Goal: Task Accomplishment & Management: Complete application form

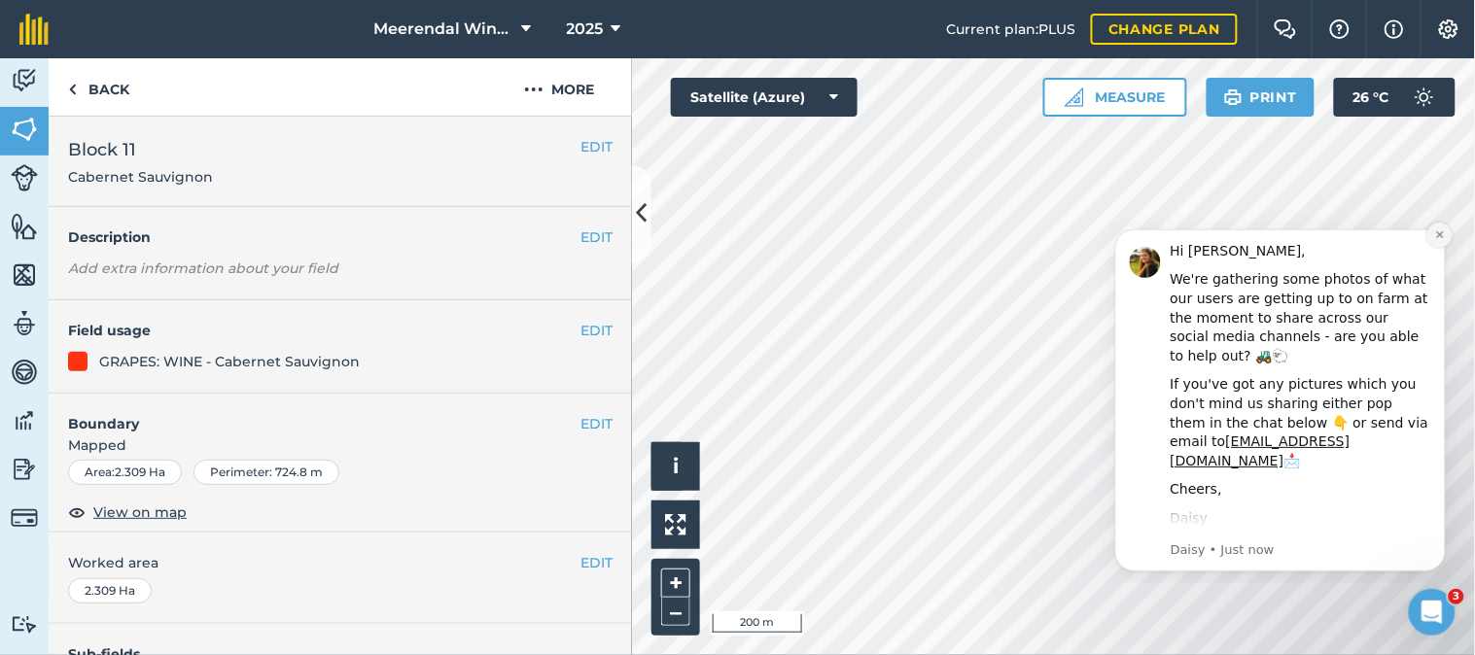
click at [1441, 231] on icon "Dismiss notification" at bounding box center [1438, 233] width 7 height 7
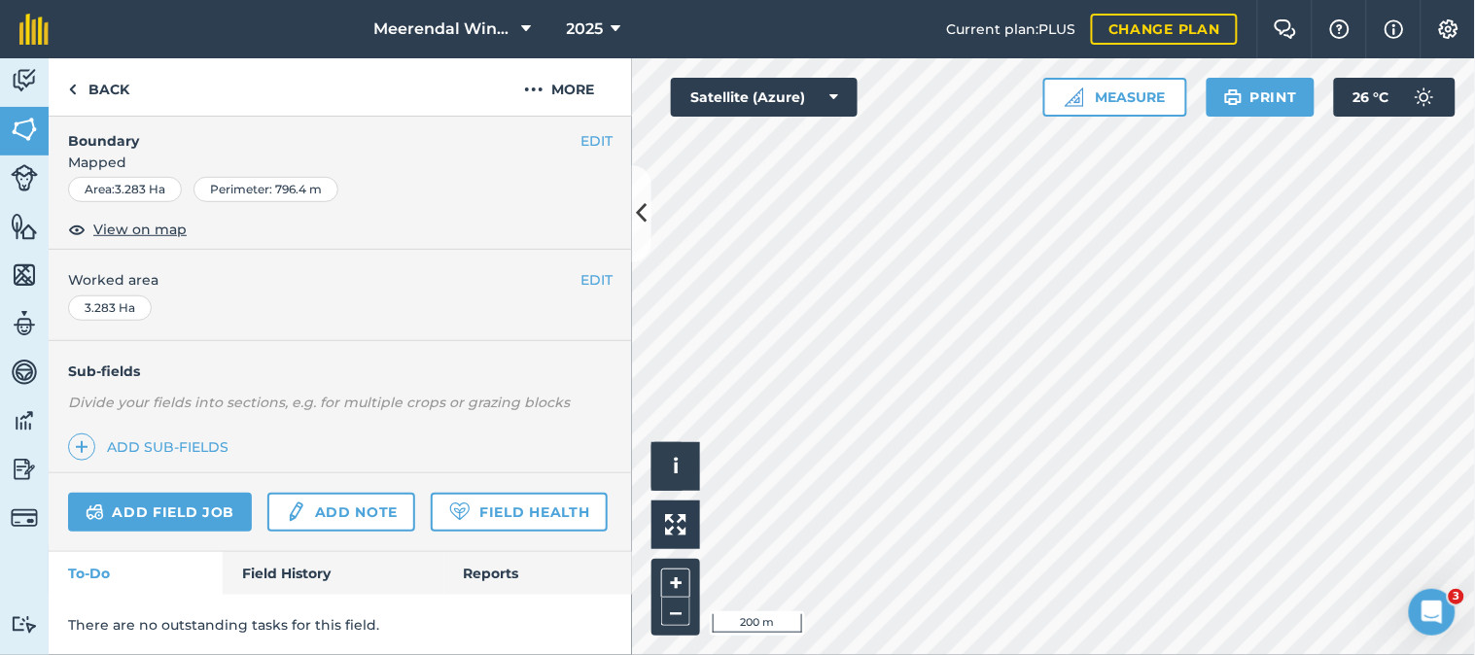
scroll to position [337, 0]
click at [157, 493] on link "Add field job" at bounding box center [160, 512] width 184 height 39
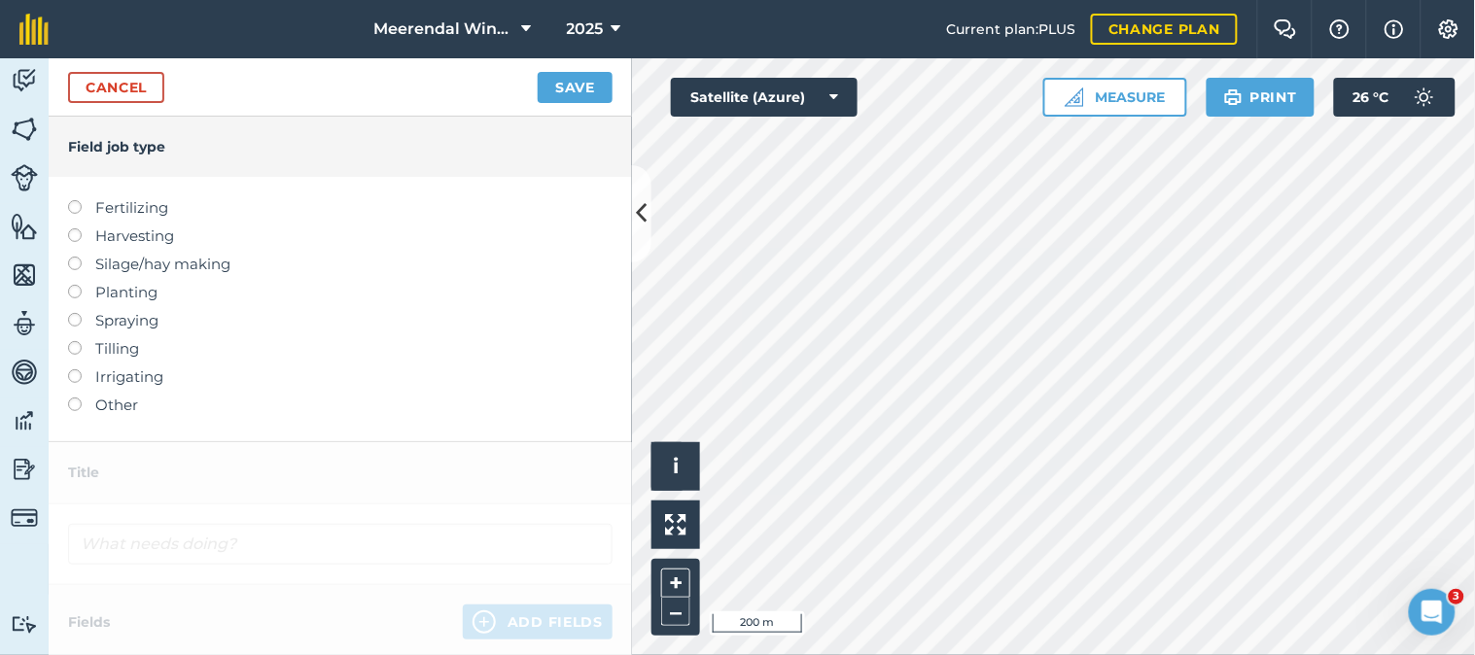
click at [76, 313] on label at bounding box center [81, 313] width 27 height 0
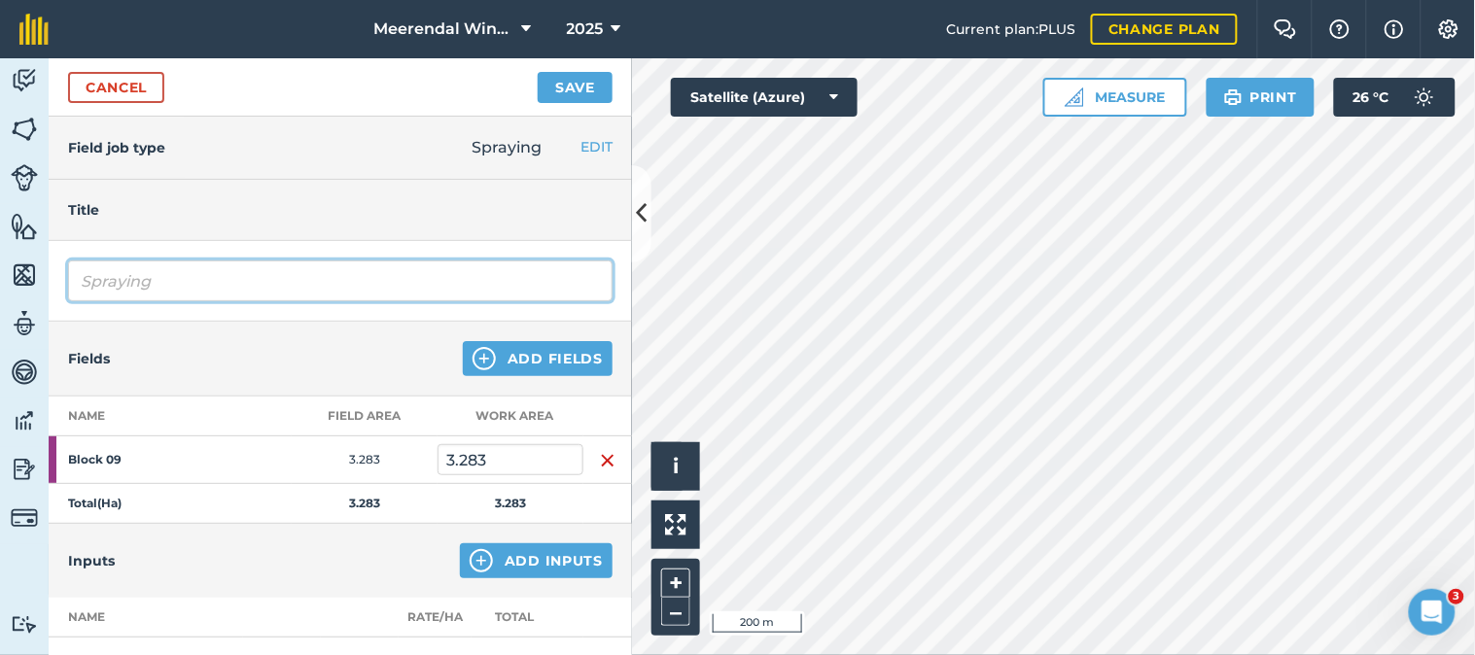
click at [177, 282] on input "Spraying" at bounding box center [340, 281] width 545 height 41
type input "S"
type input "Fungicide spray 1"
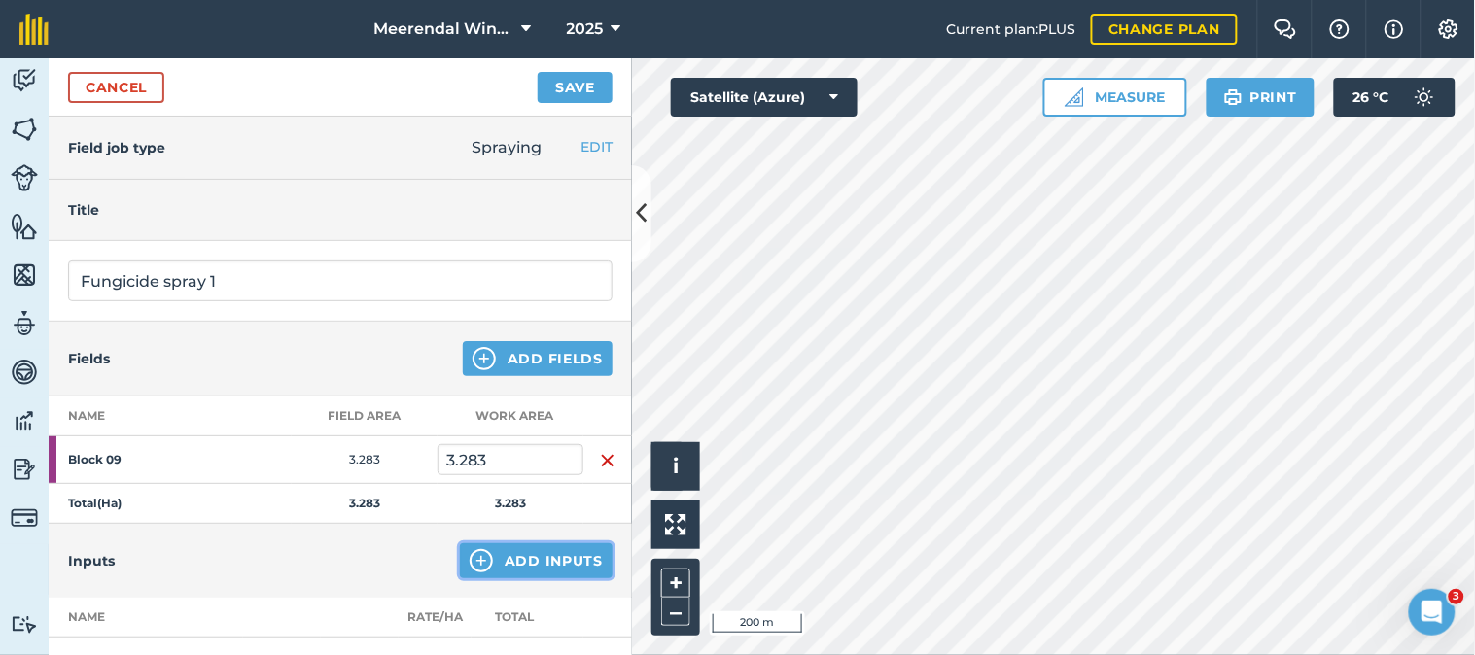
click at [560, 549] on button "Add Inputs" at bounding box center [536, 561] width 153 height 35
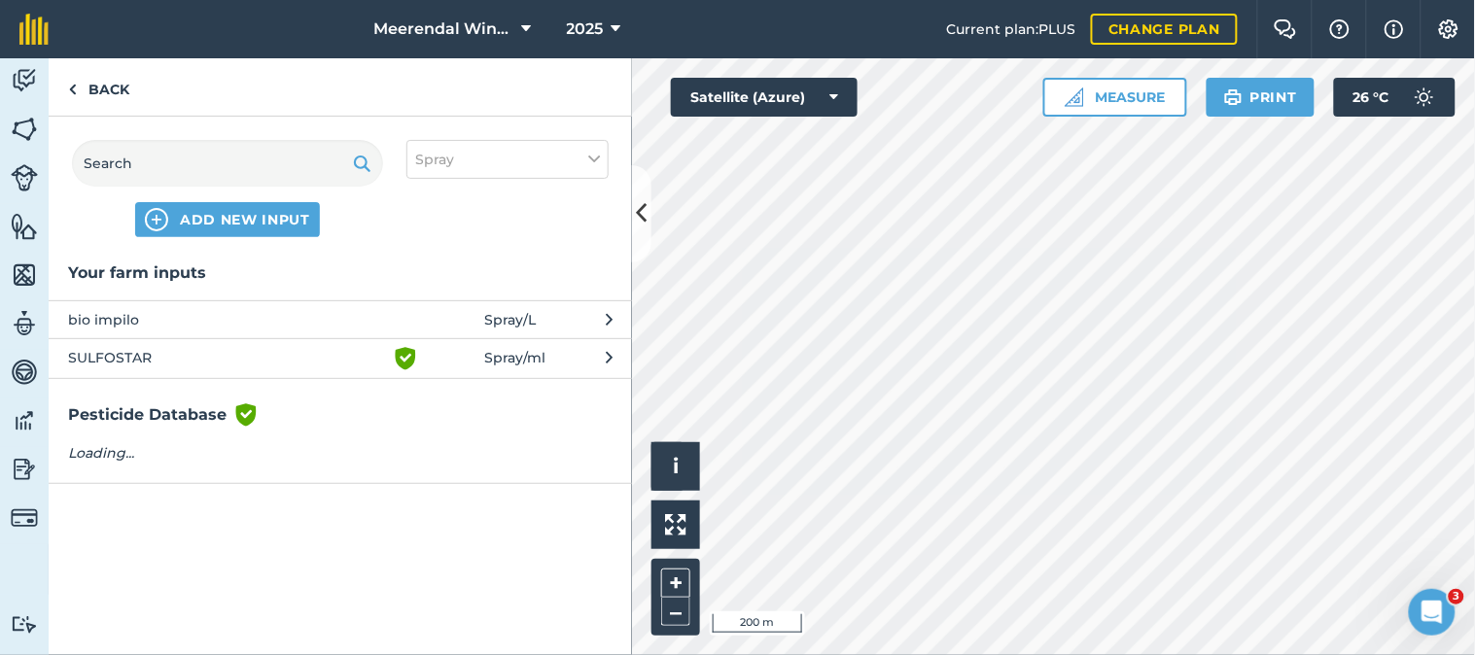
click at [269, 319] on span "bio impilo" at bounding box center [227, 319] width 318 height 21
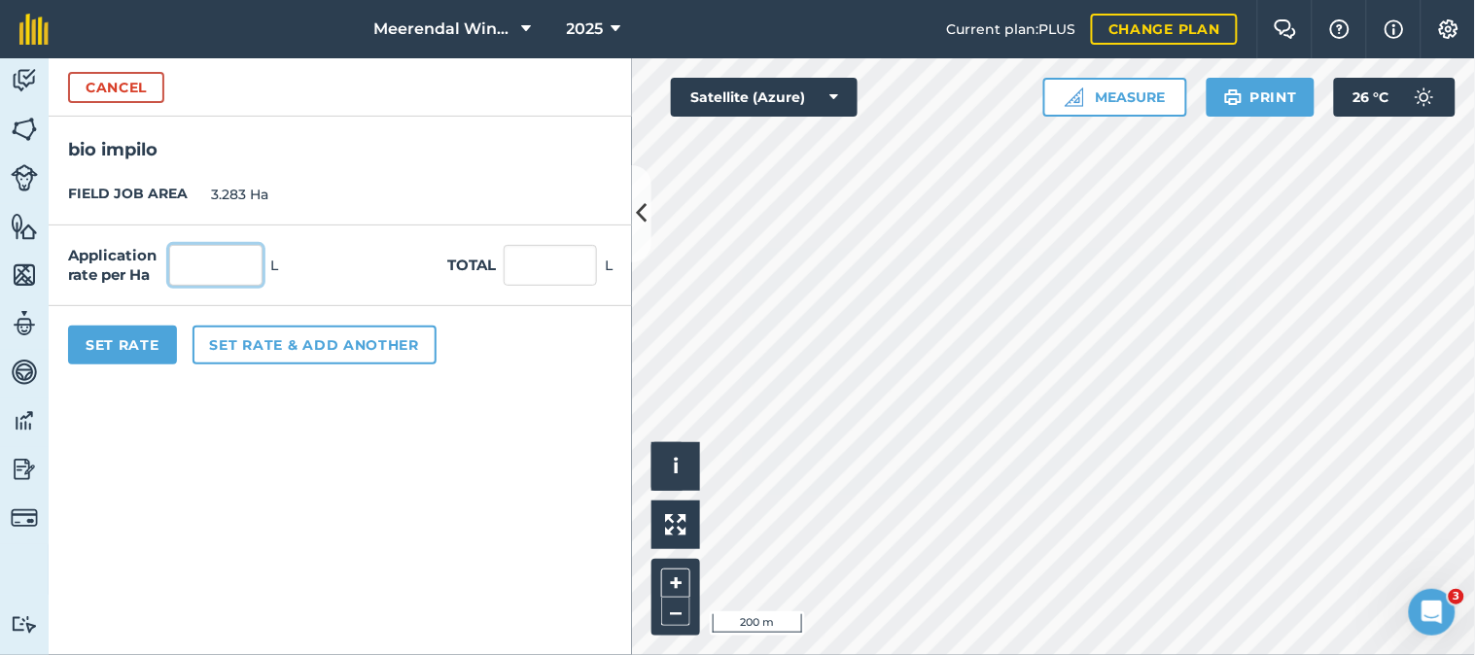
click at [233, 275] on input "text" at bounding box center [215, 265] width 93 height 41
type input "1"
type input "3.283"
click at [118, 337] on button "Set Rate" at bounding box center [122, 345] width 109 height 39
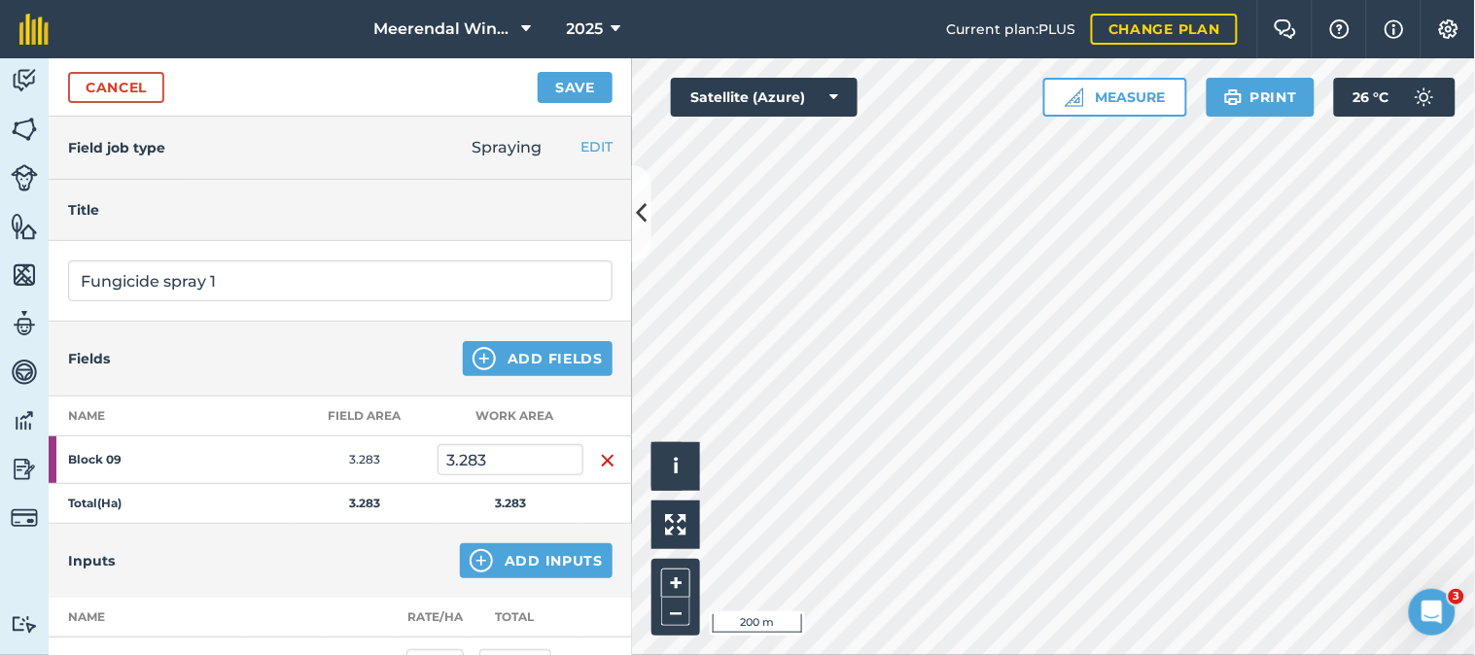
scroll to position [108, 0]
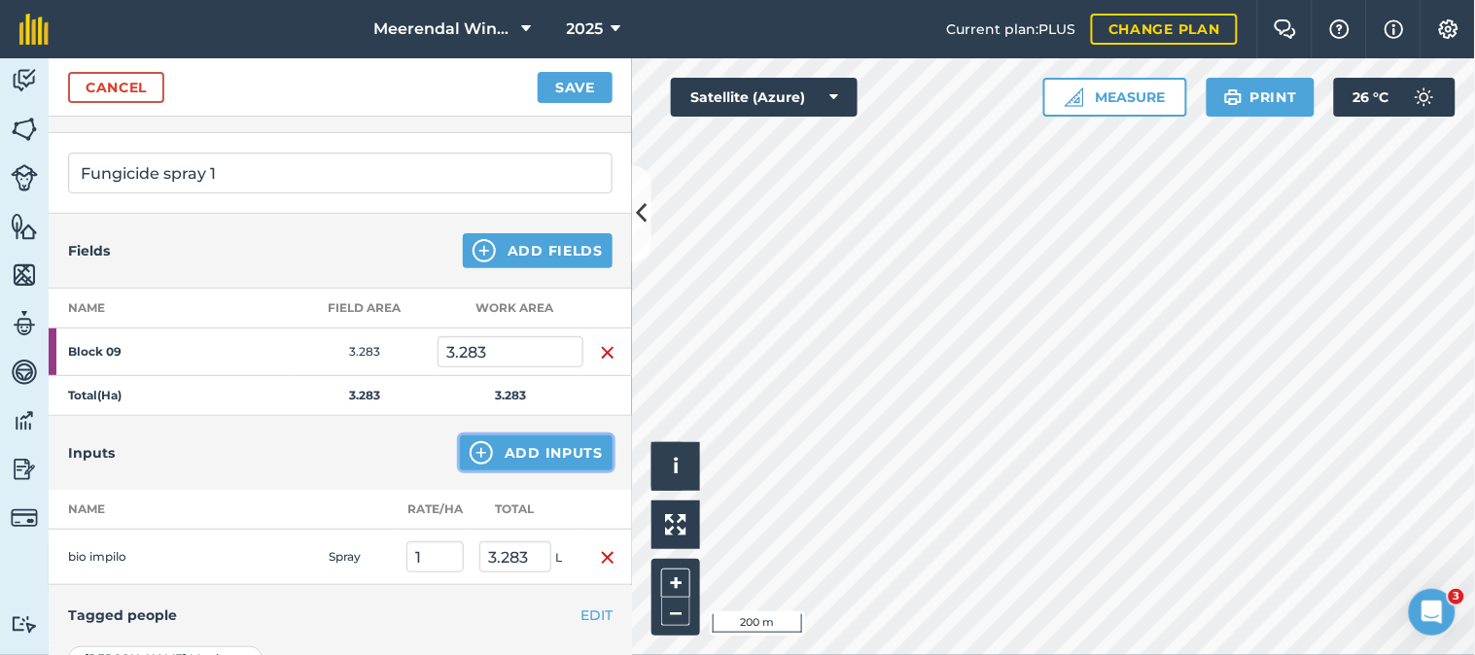
click at [491, 452] on button "Add Inputs" at bounding box center [536, 453] width 153 height 35
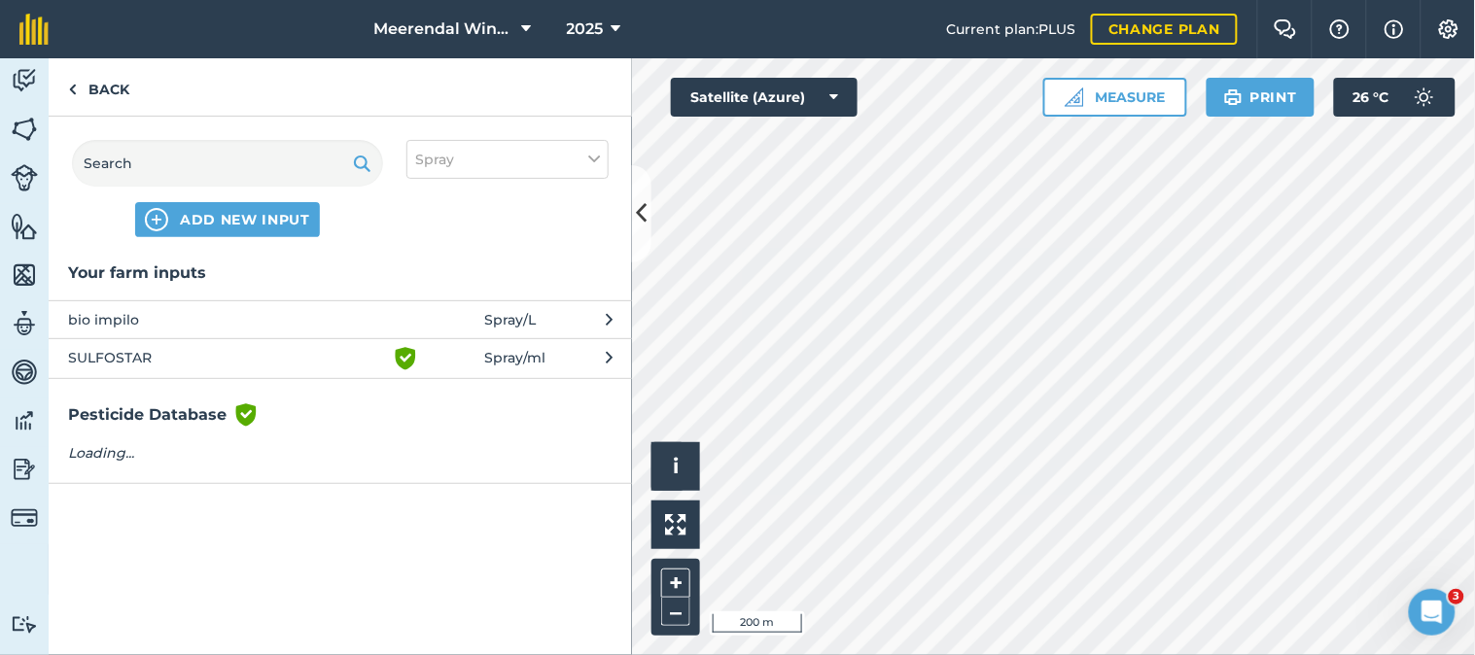
click at [185, 361] on span "SULFOSTAR" at bounding box center [227, 358] width 318 height 23
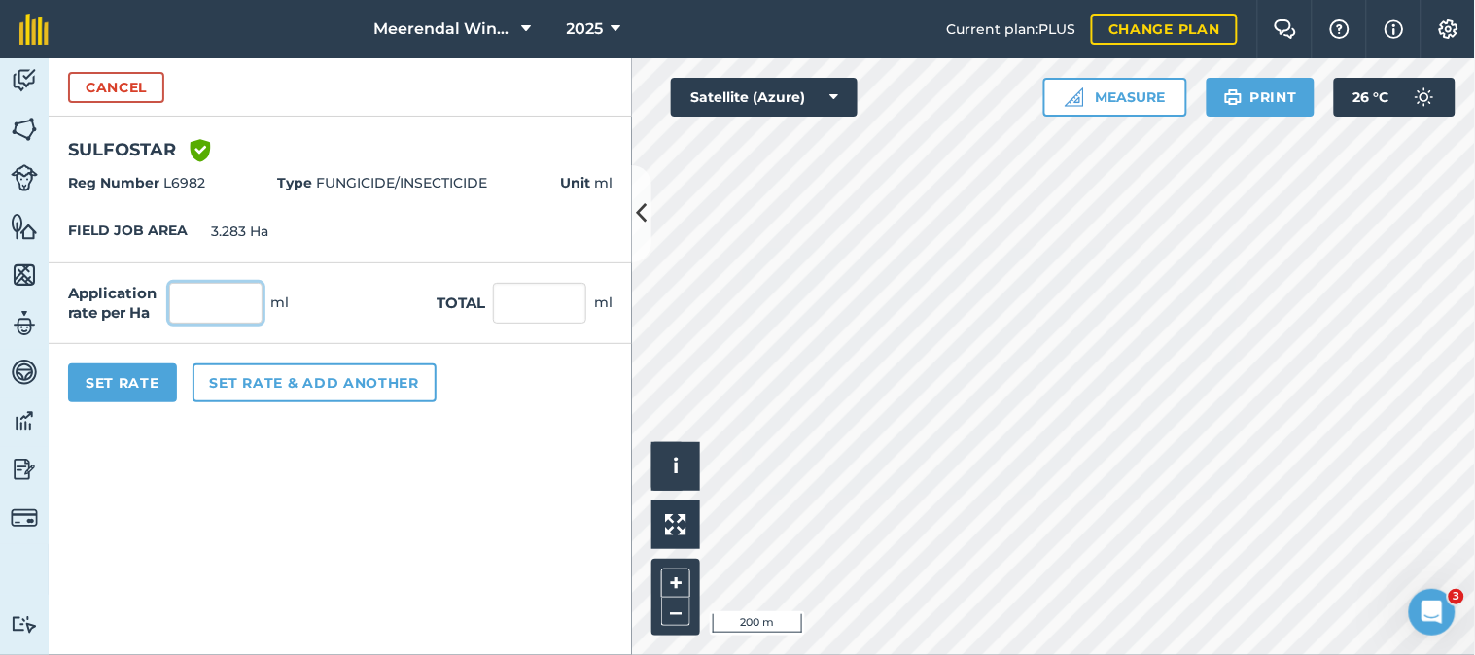
click at [225, 306] on input "text" at bounding box center [215, 303] width 93 height 41
type input "5,000"
type input "16,415"
click at [120, 371] on button "Set Rate" at bounding box center [122, 383] width 109 height 39
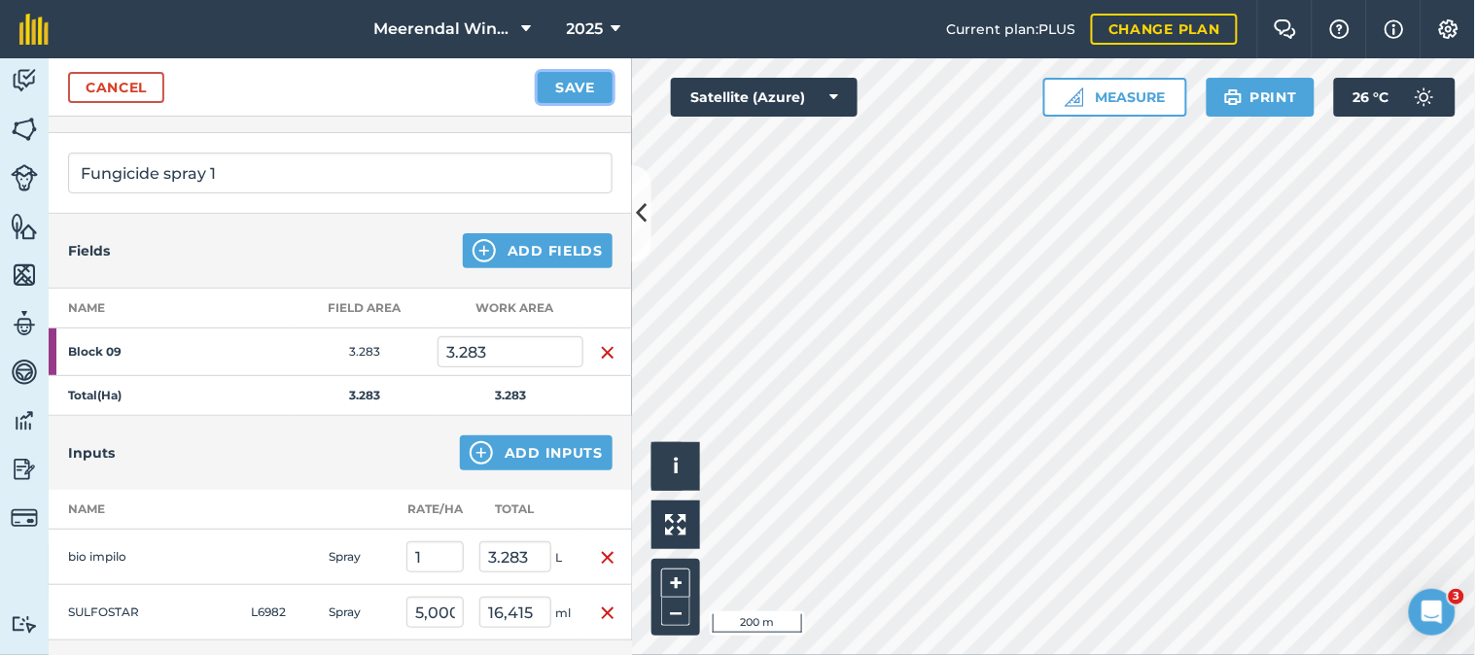
click at [585, 83] on button "Save" at bounding box center [575, 87] width 75 height 31
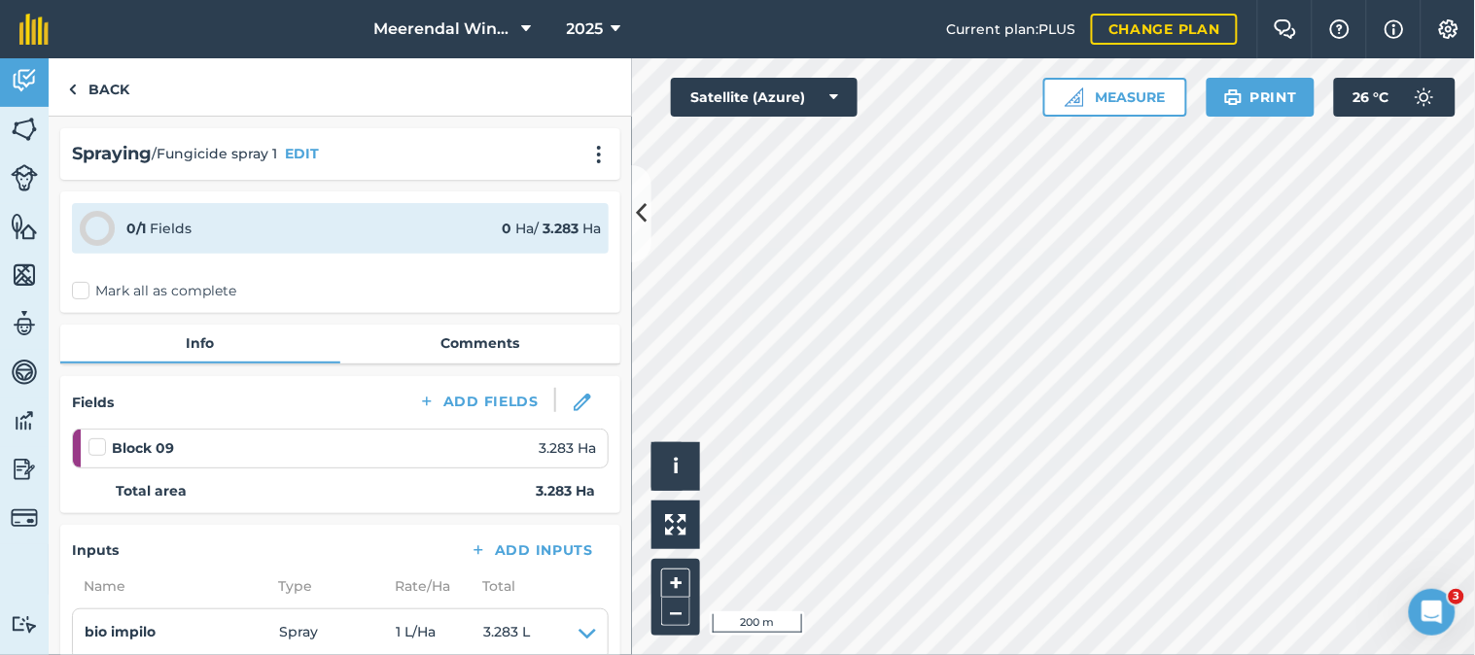
click at [98, 438] on label at bounding box center [99, 438] width 23 height 0
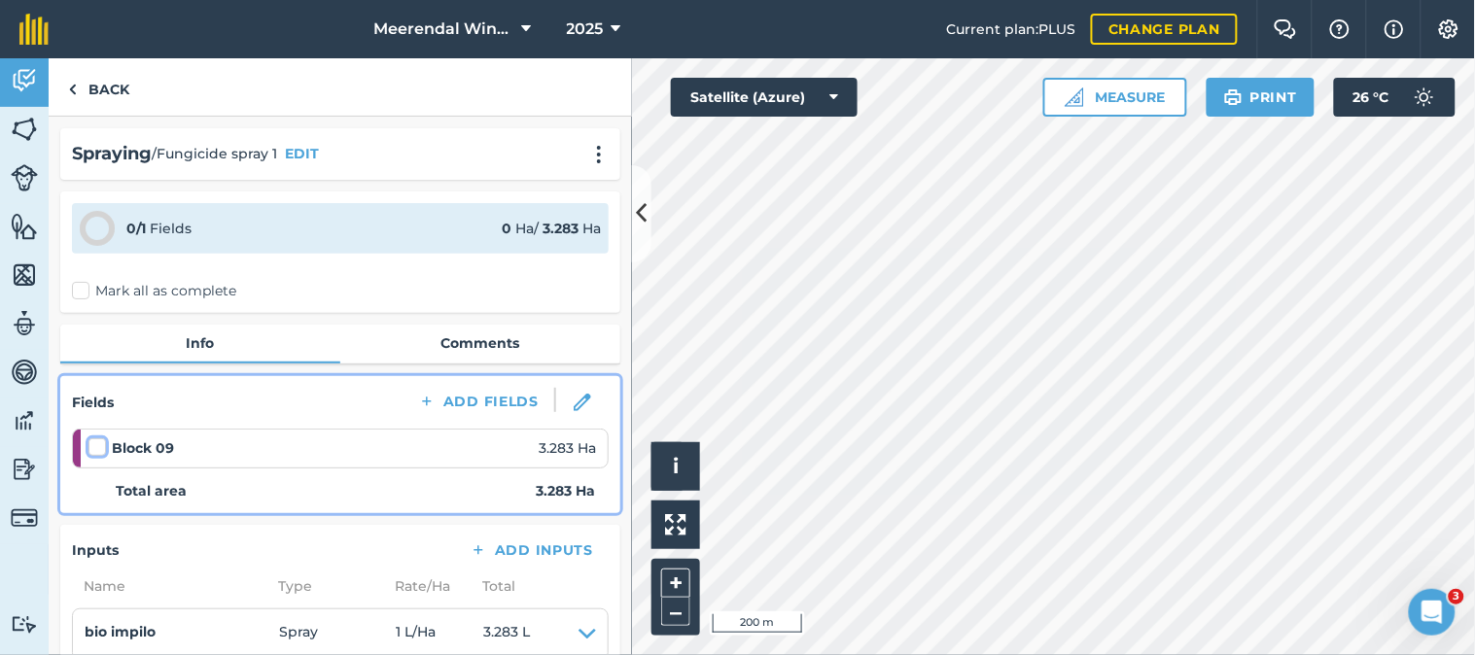
click at [98, 443] on input "checkbox" at bounding box center [94, 444] width 13 height 13
checkbox input "false"
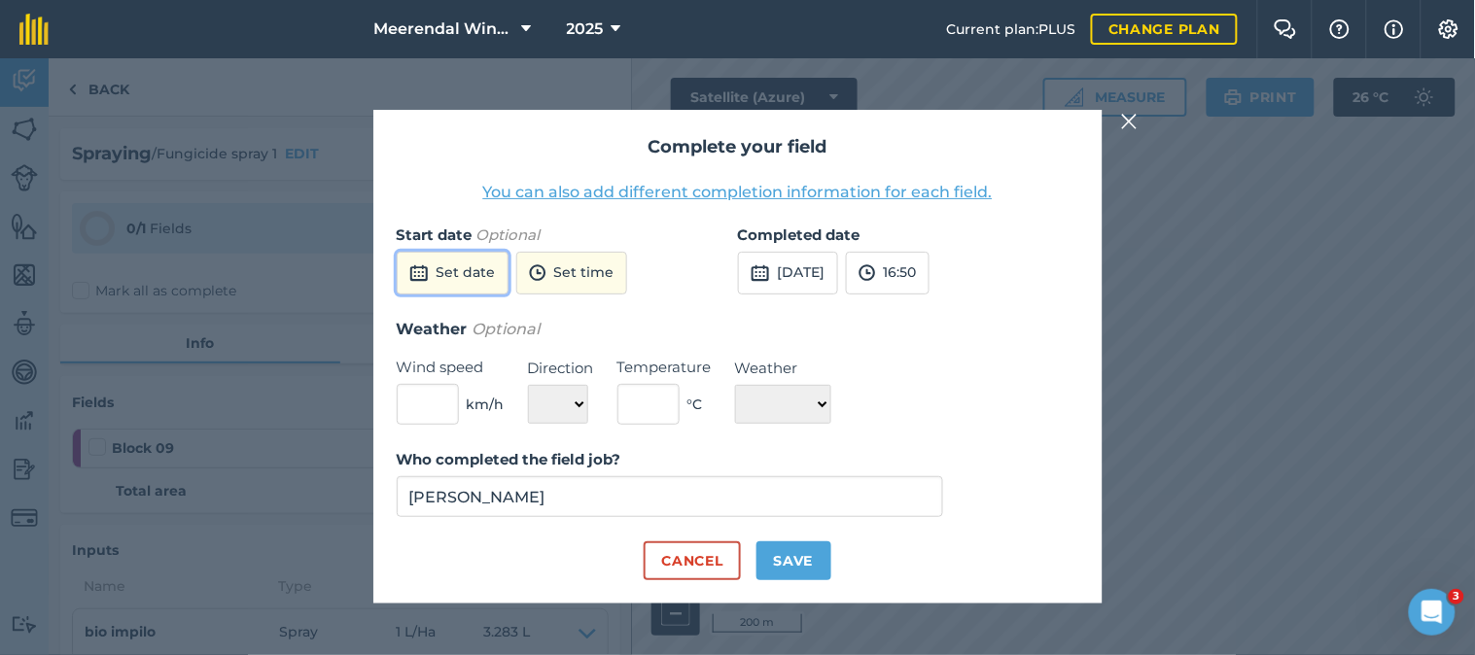
click at [467, 265] on button "Set date" at bounding box center [453, 273] width 112 height 43
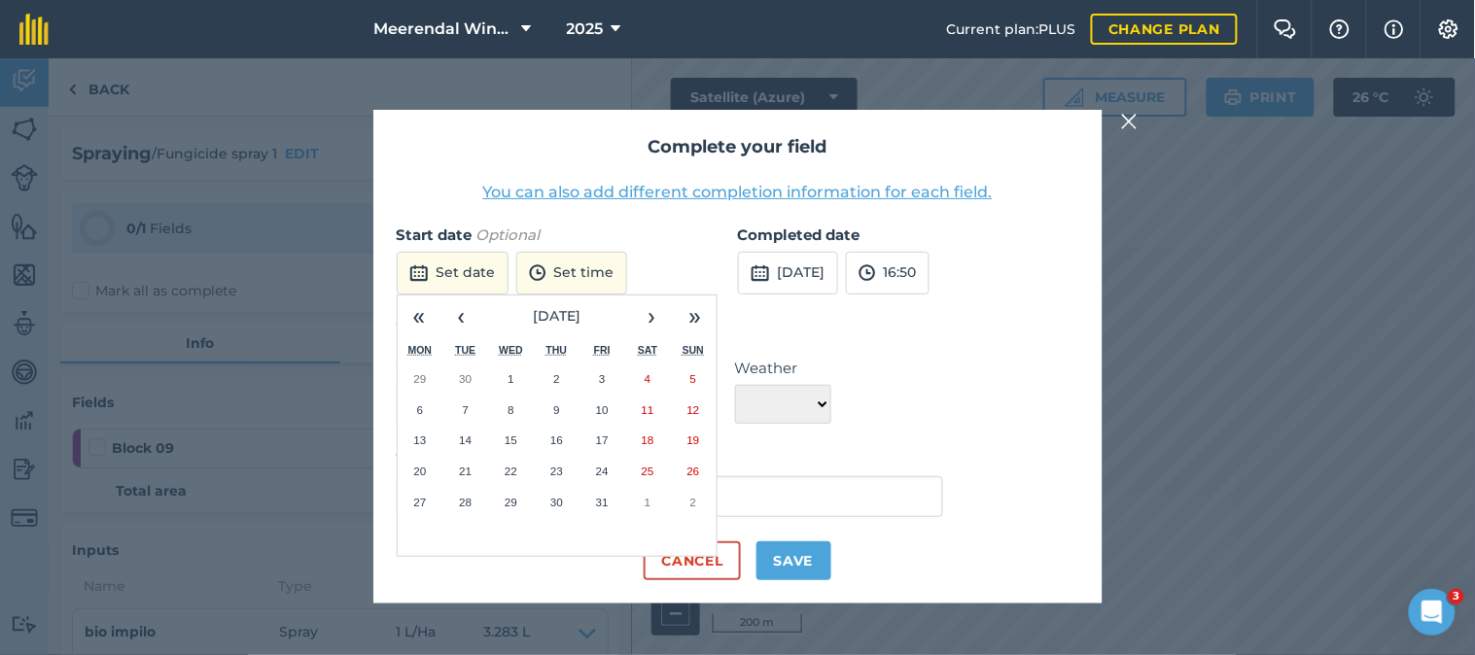
click at [599, 380] on abbr "3" at bounding box center [602, 378] width 6 height 13
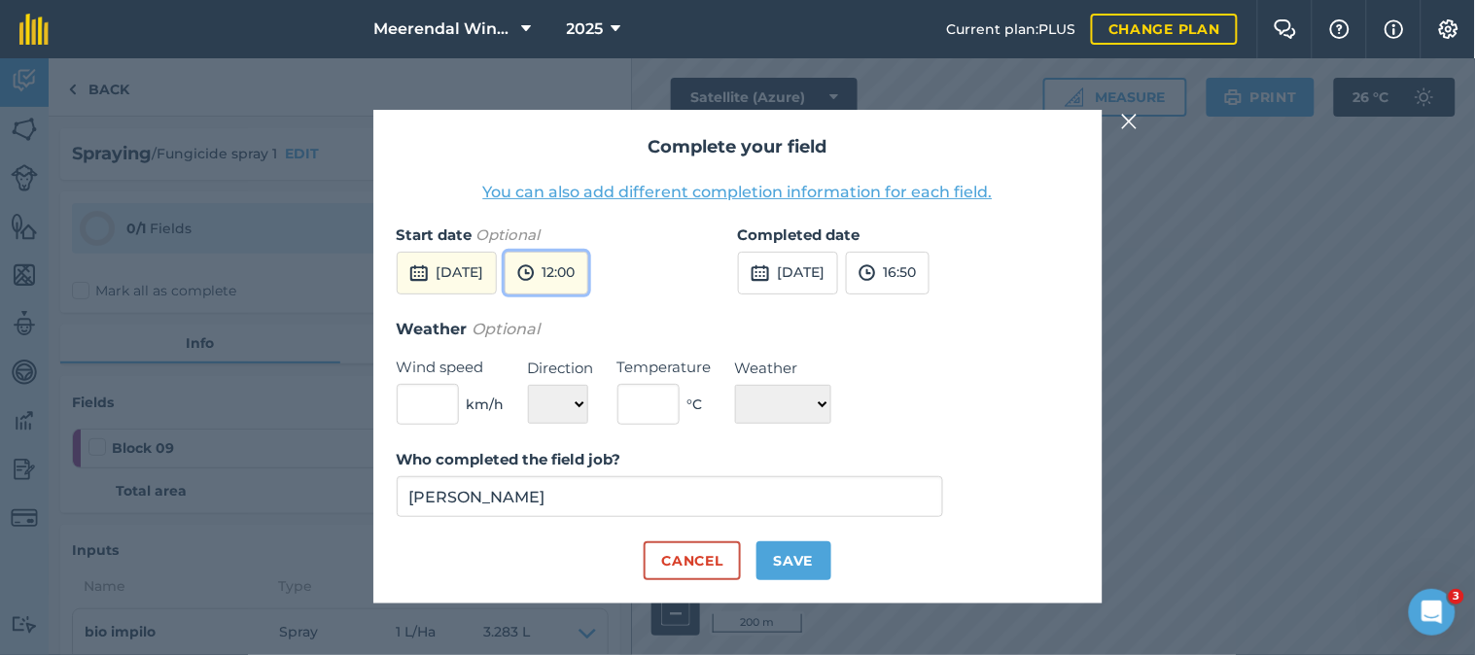
click at [588, 265] on button "12:00" at bounding box center [547, 273] width 84 height 43
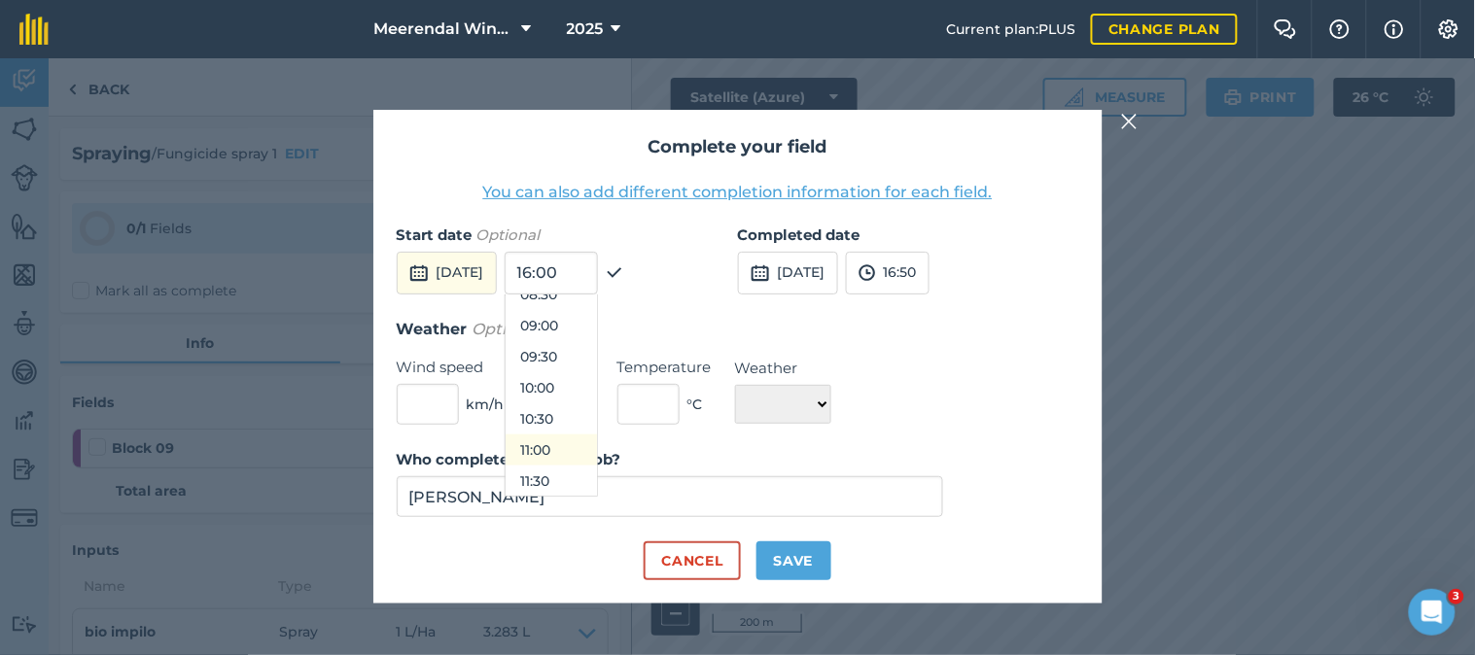
scroll to position [653, 0]
click at [587, 368] on button "11:30" at bounding box center [551, 373] width 91 height 31
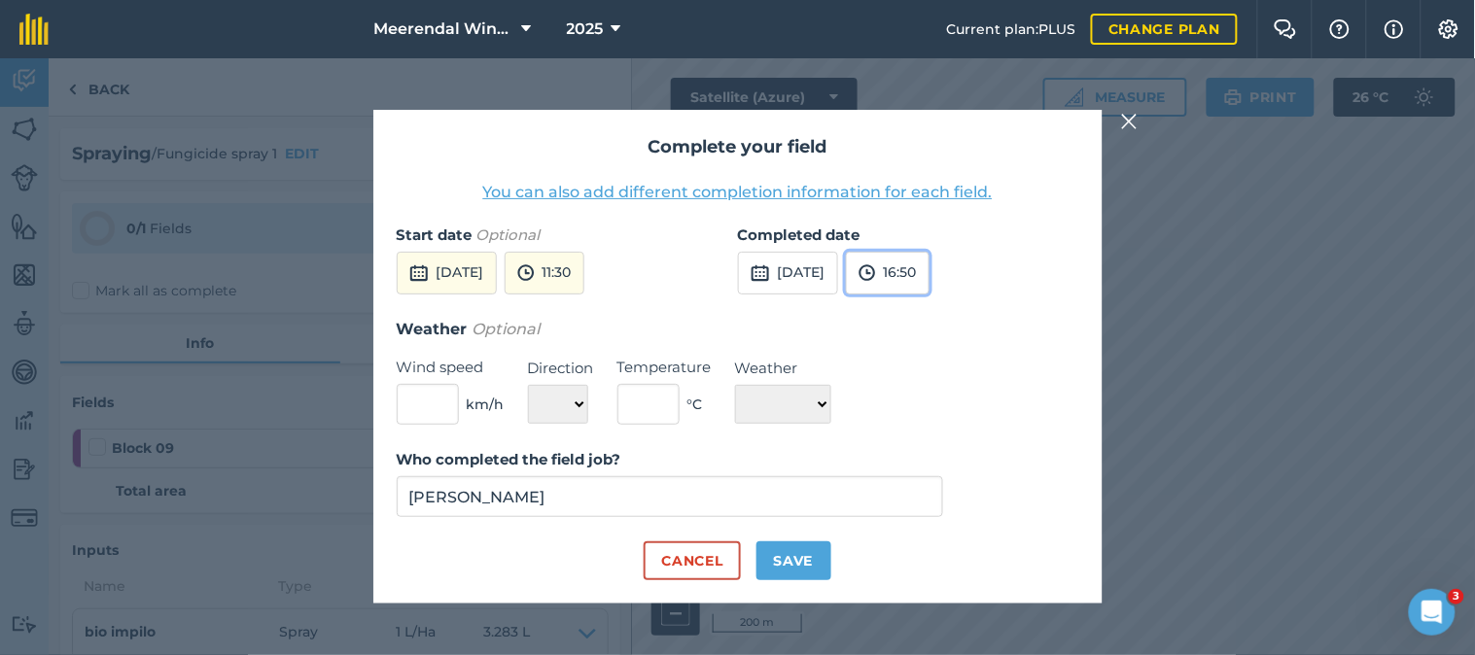
click at [930, 267] on button "16:50" at bounding box center [888, 273] width 84 height 43
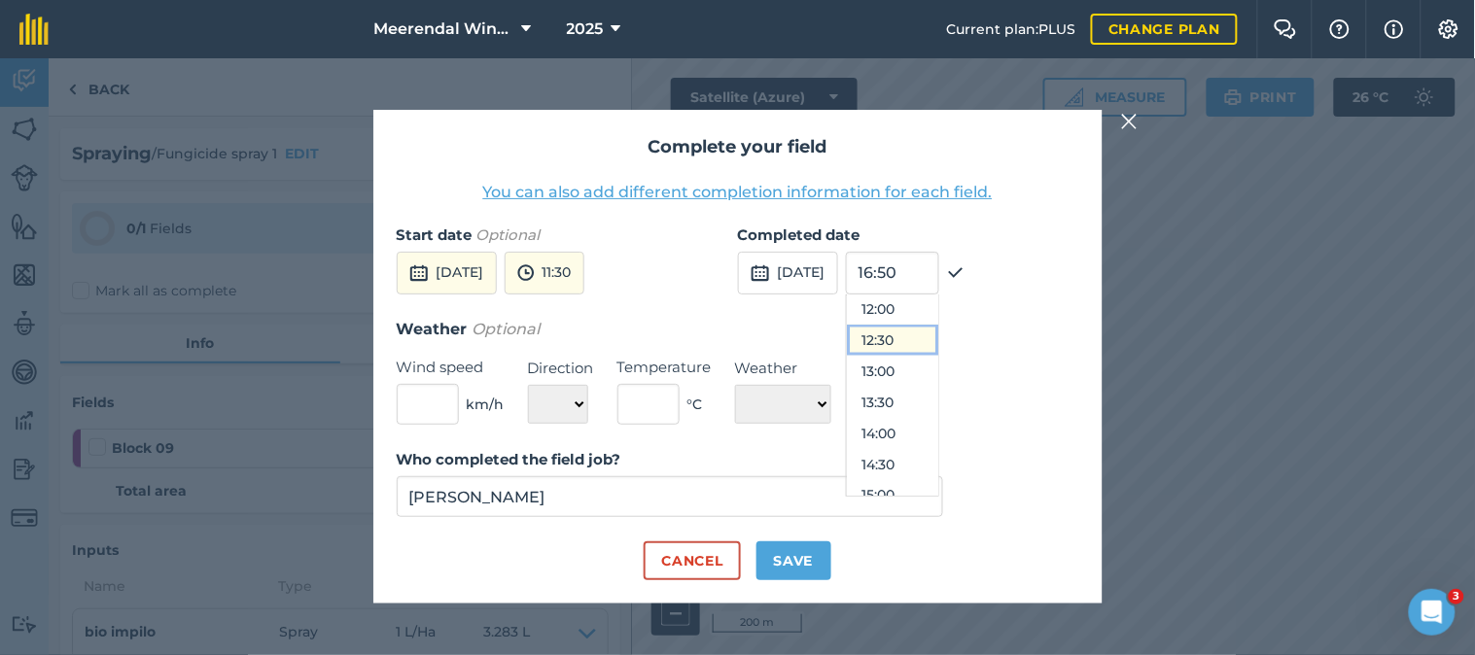
click at [924, 335] on button "12:30" at bounding box center [892, 340] width 91 height 31
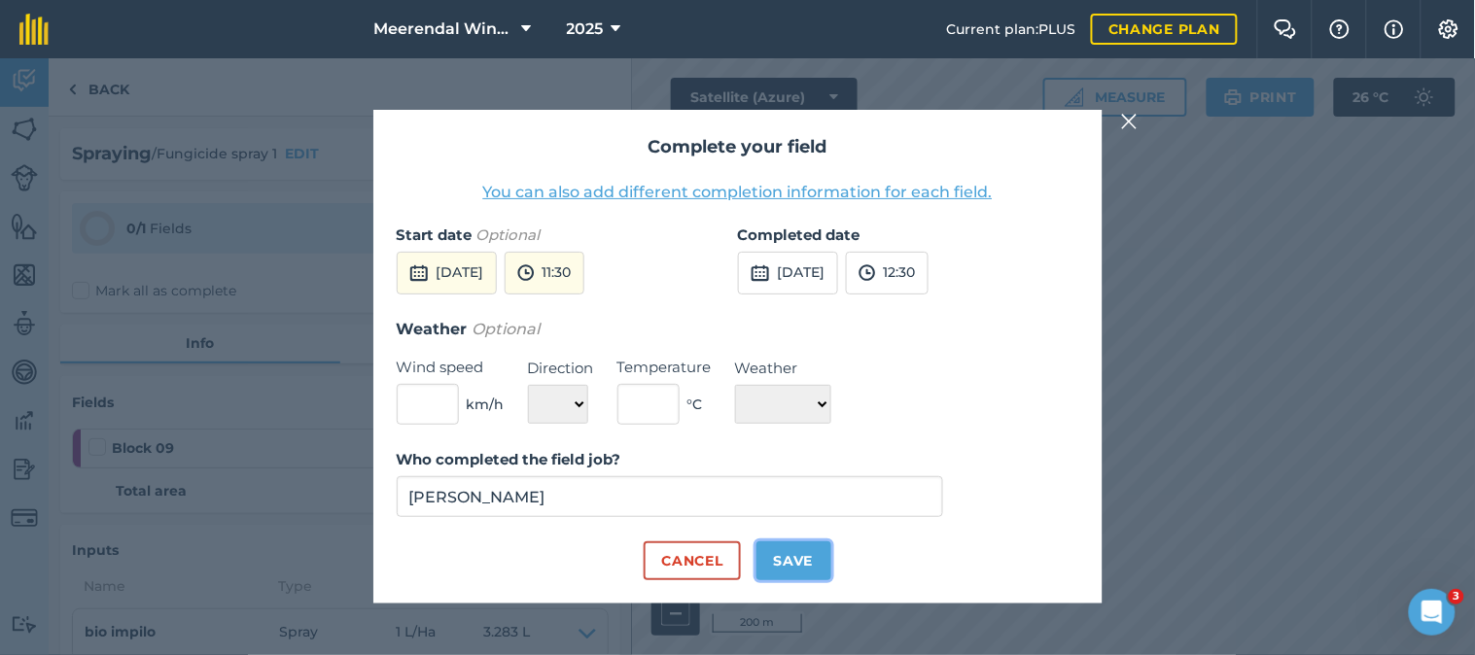
click at [792, 559] on button "Save" at bounding box center [794, 561] width 75 height 39
checkbox input "true"
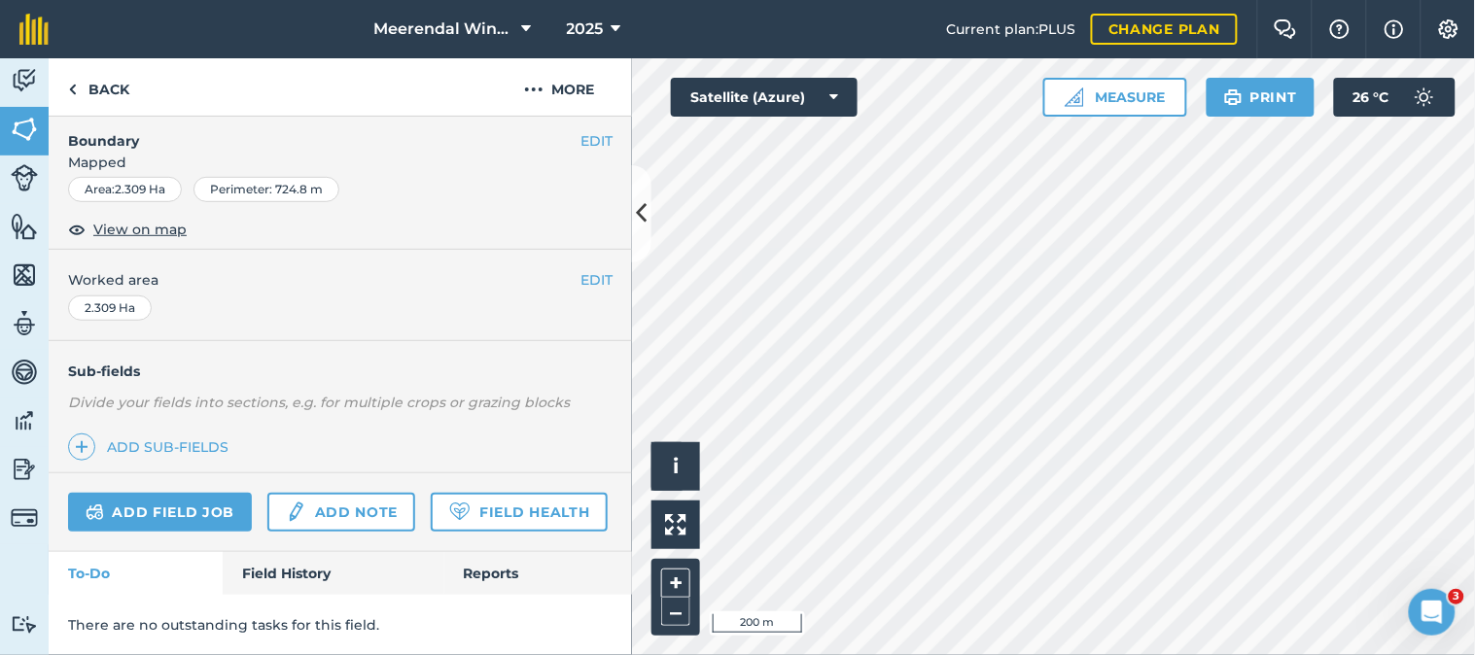
scroll to position [324, 0]
click at [149, 493] on link "Add field job" at bounding box center [160, 512] width 184 height 39
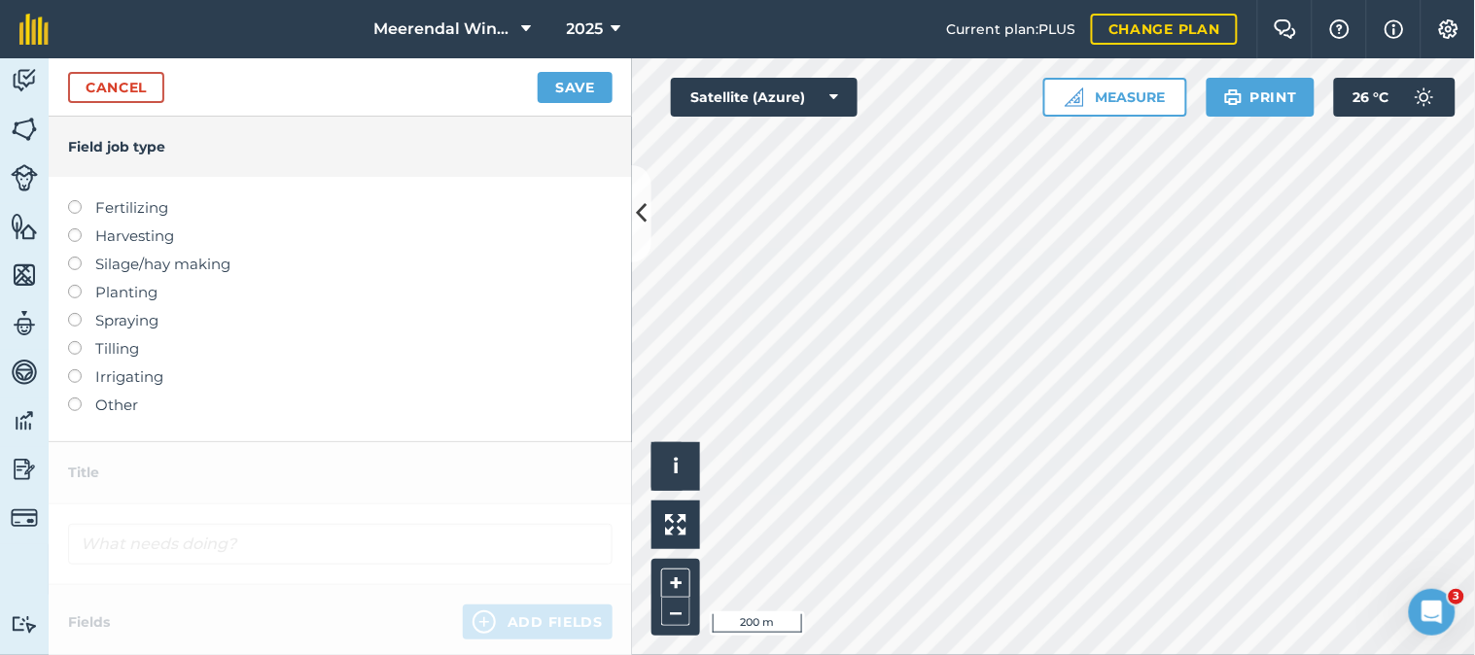
click at [71, 313] on label at bounding box center [81, 313] width 27 height 0
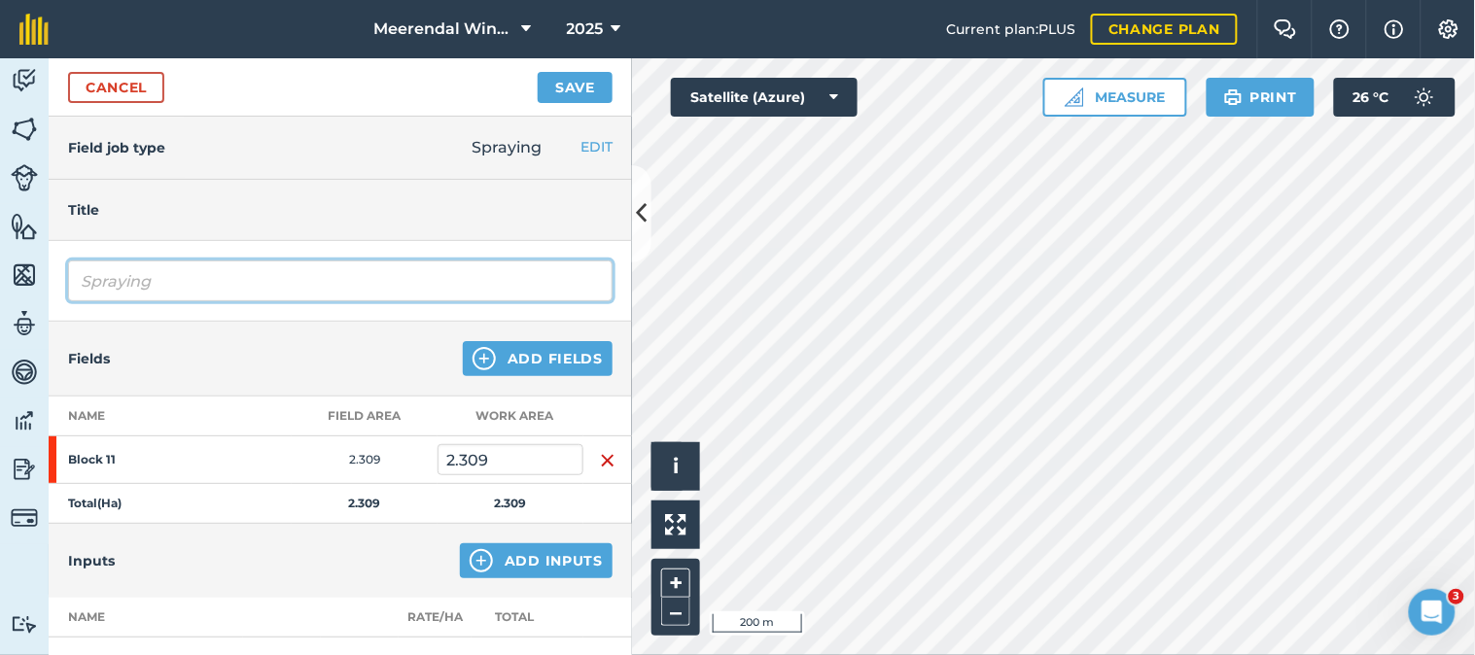
click at [153, 282] on input "Spraying" at bounding box center [340, 281] width 545 height 41
type input "S"
type input "Fungicide spray 1"
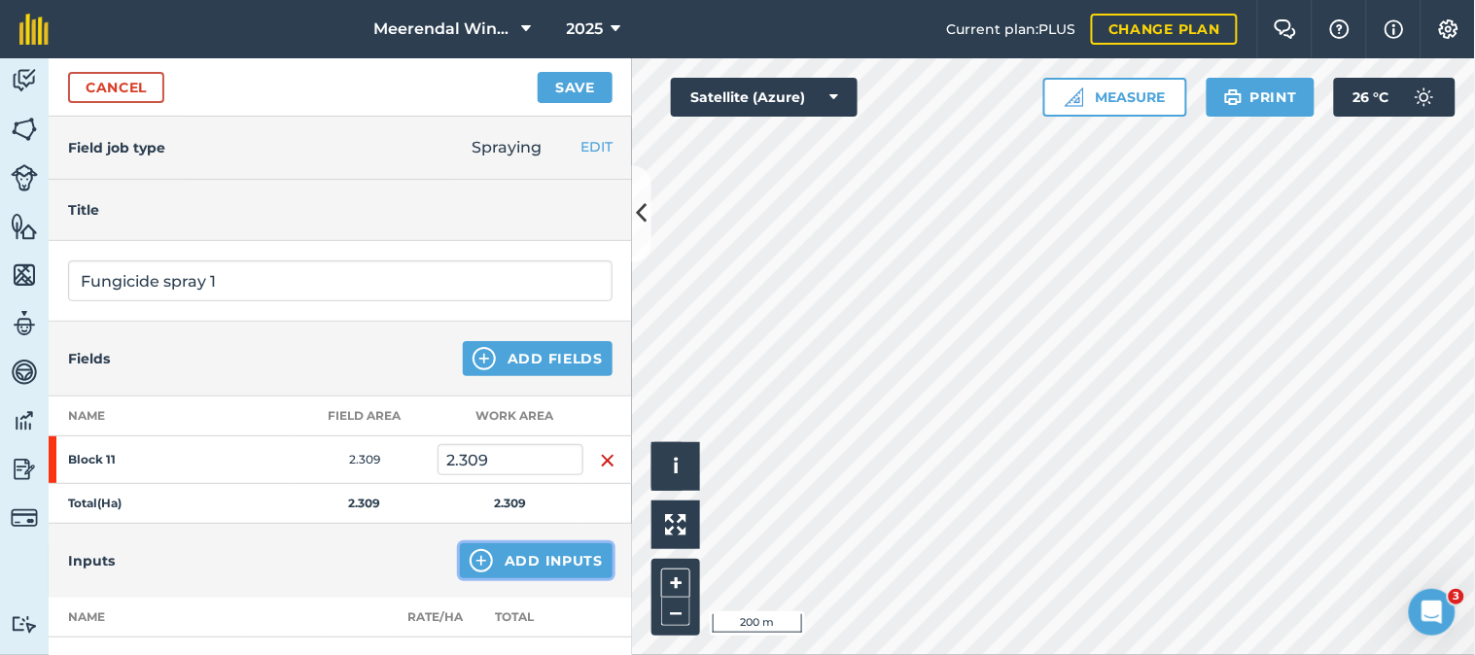
click at [550, 562] on button "Add Inputs" at bounding box center [536, 561] width 153 height 35
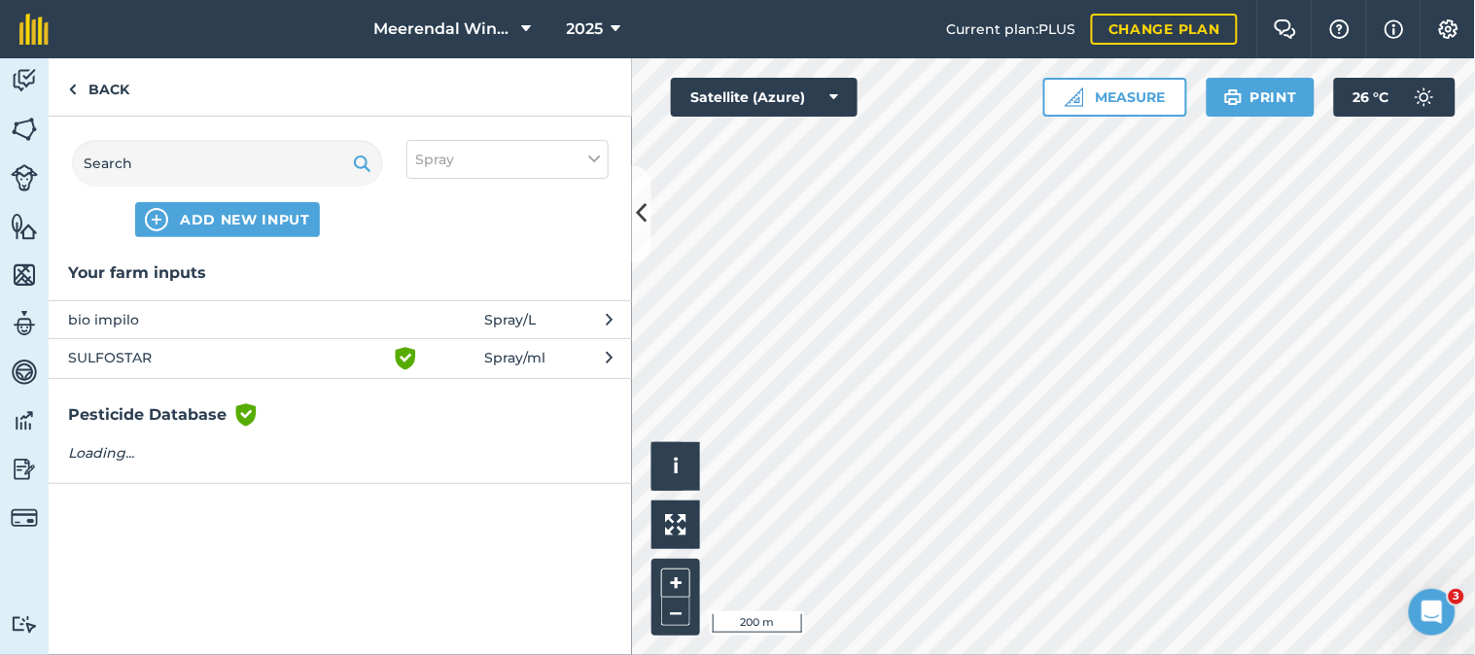
click at [133, 314] on span "bio impilo" at bounding box center [227, 319] width 318 height 21
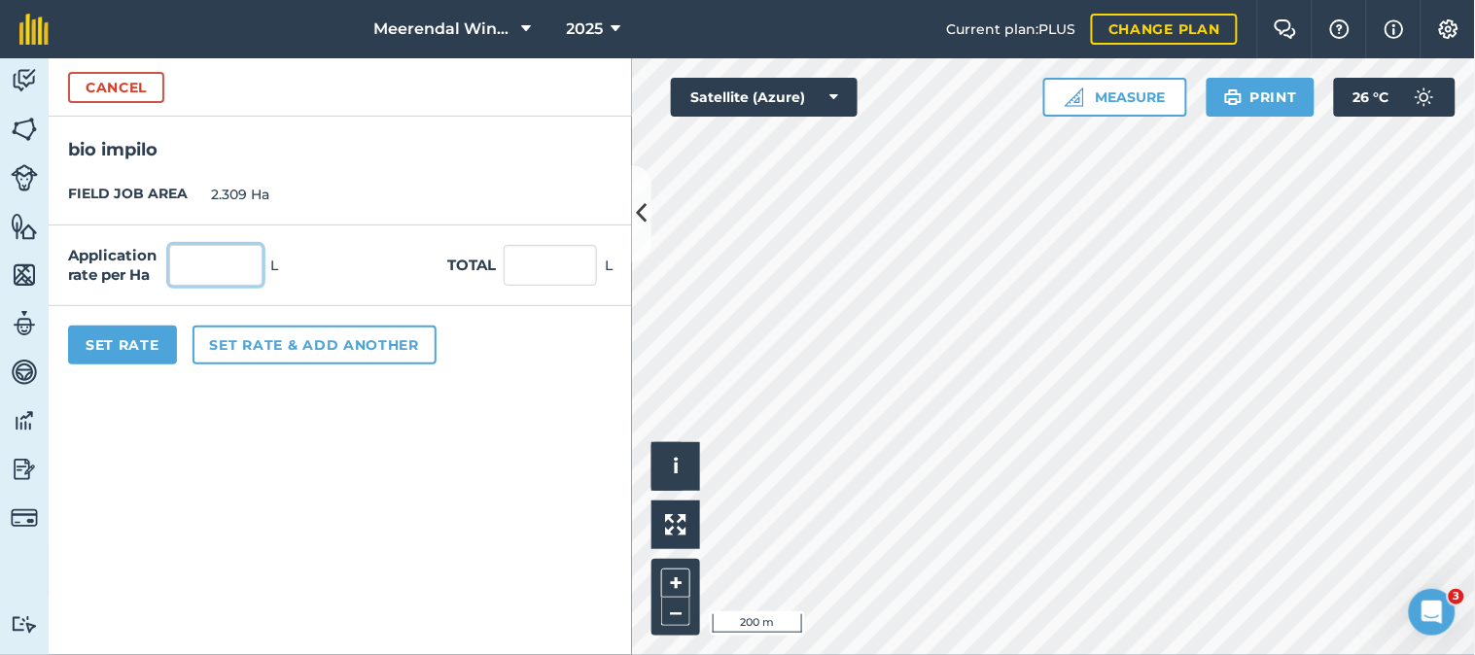
click at [228, 267] on input "text" at bounding box center [215, 265] width 93 height 41
type input "1"
type input "2.309"
click at [131, 341] on button "Set Rate" at bounding box center [122, 345] width 109 height 39
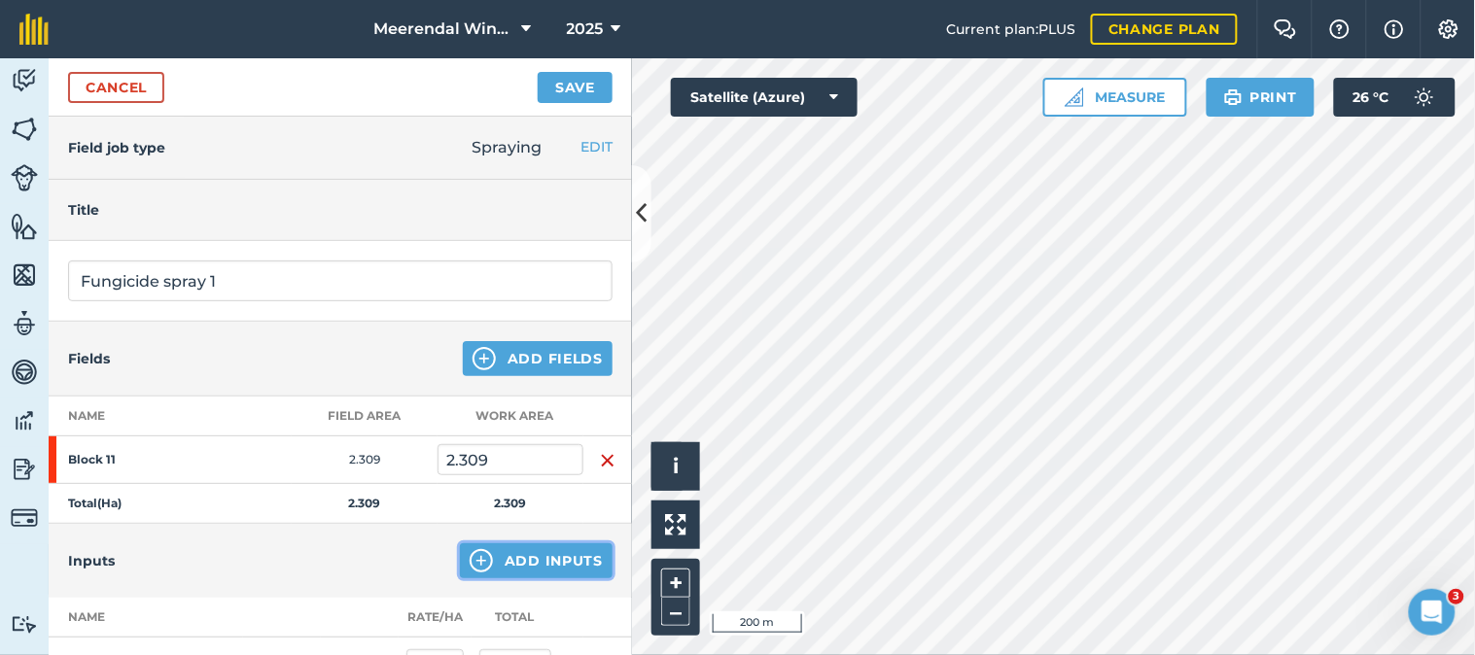
click at [539, 550] on button "Add Inputs" at bounding box center [536, 561] width 153 height 35
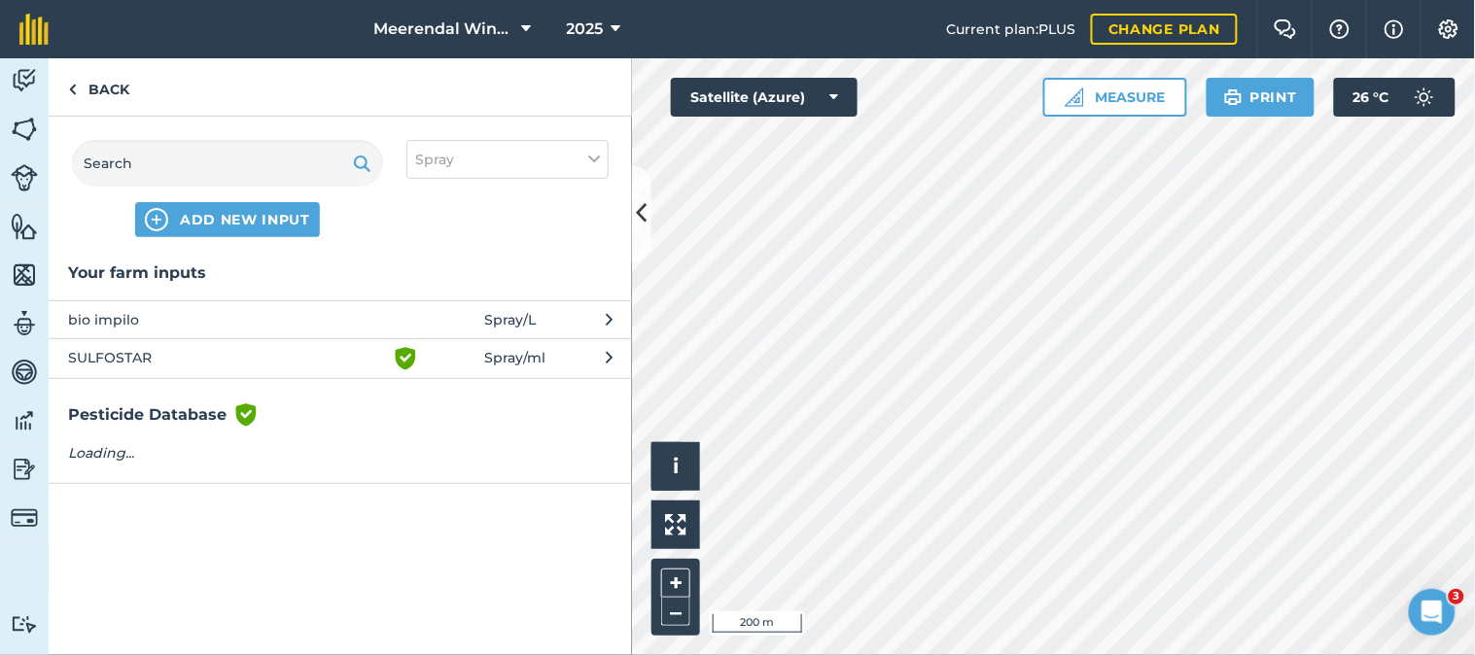
click at [140, 355] on span "SULFOSTAR" at bounding box center [227, 358] width 318 height 23
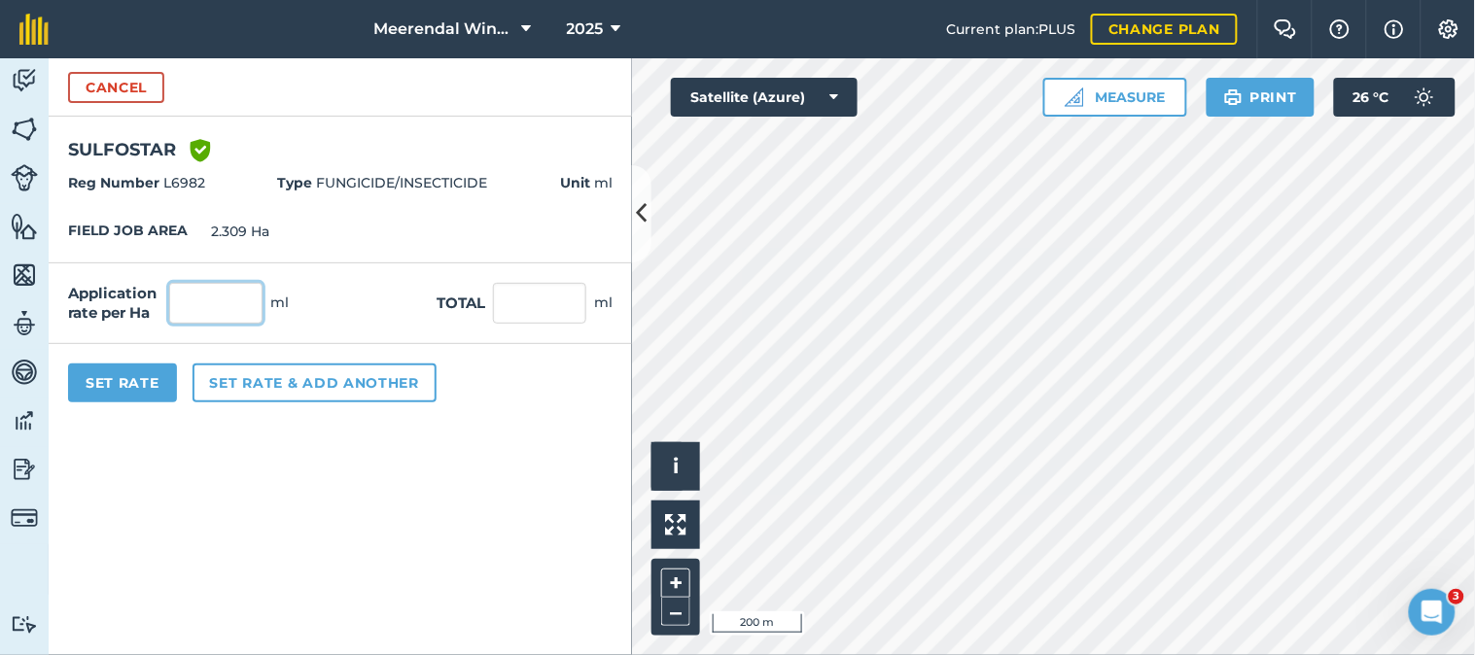
click at [221, 307] on input "text" at bounding box center [215, 303] width 93 height 41
type input "5,000"
type input "11,545"
click at [126, 377] on button "Set Rate" at bounding box center [122, 383] width 109 height 39
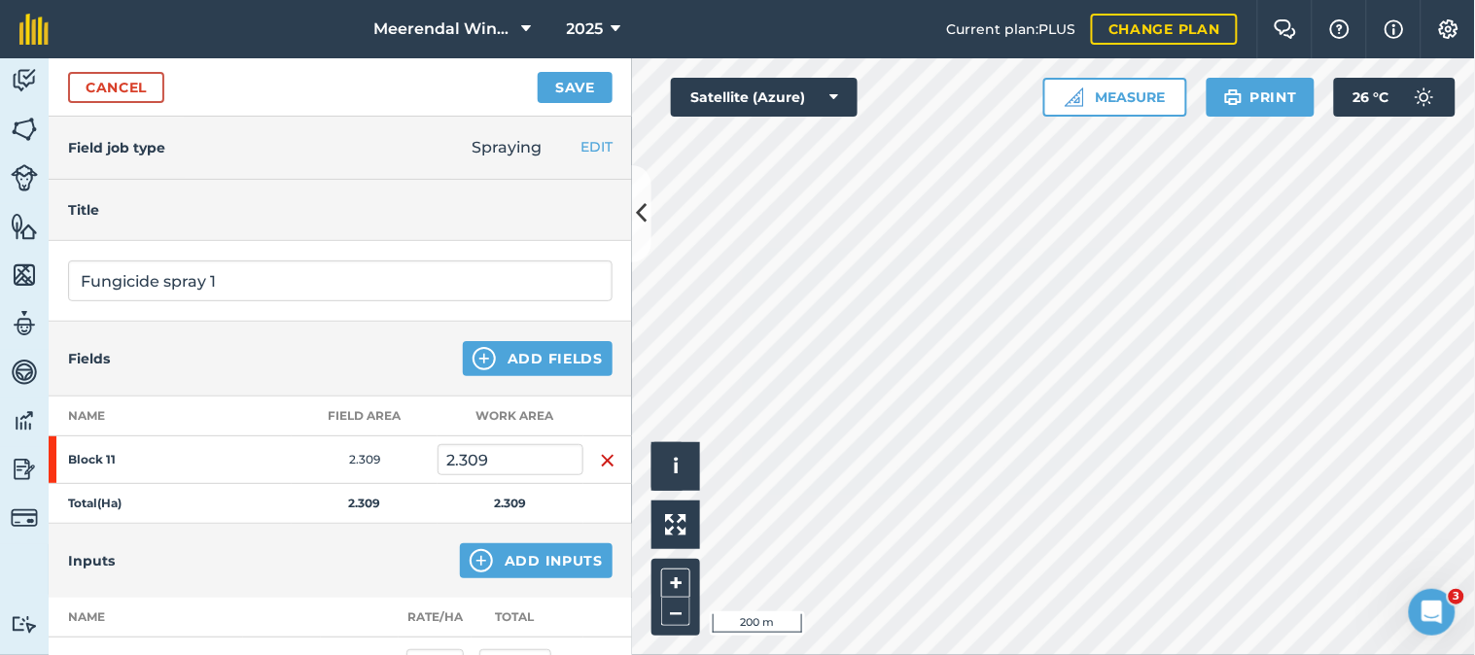
scroll to position [108, 0]
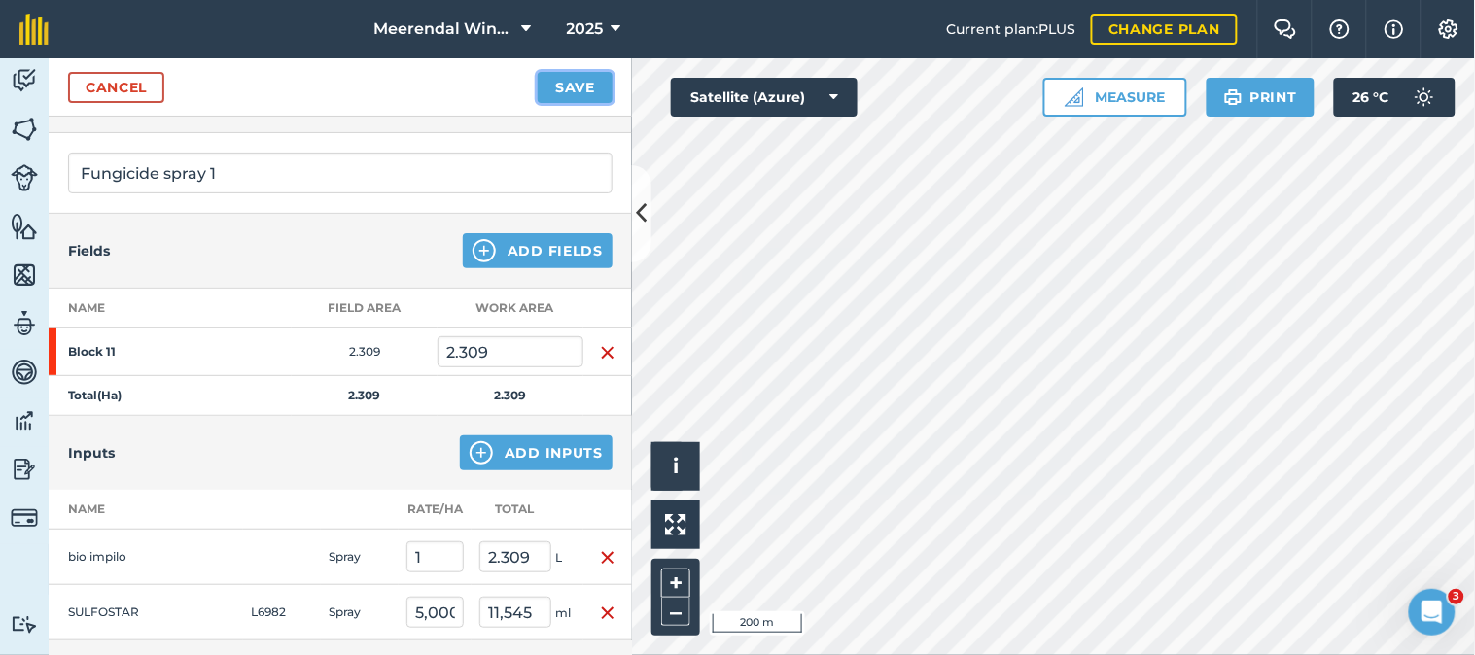
click at [575, 83] on button "Save" at bounding box center [575, 87] width 75 height 31
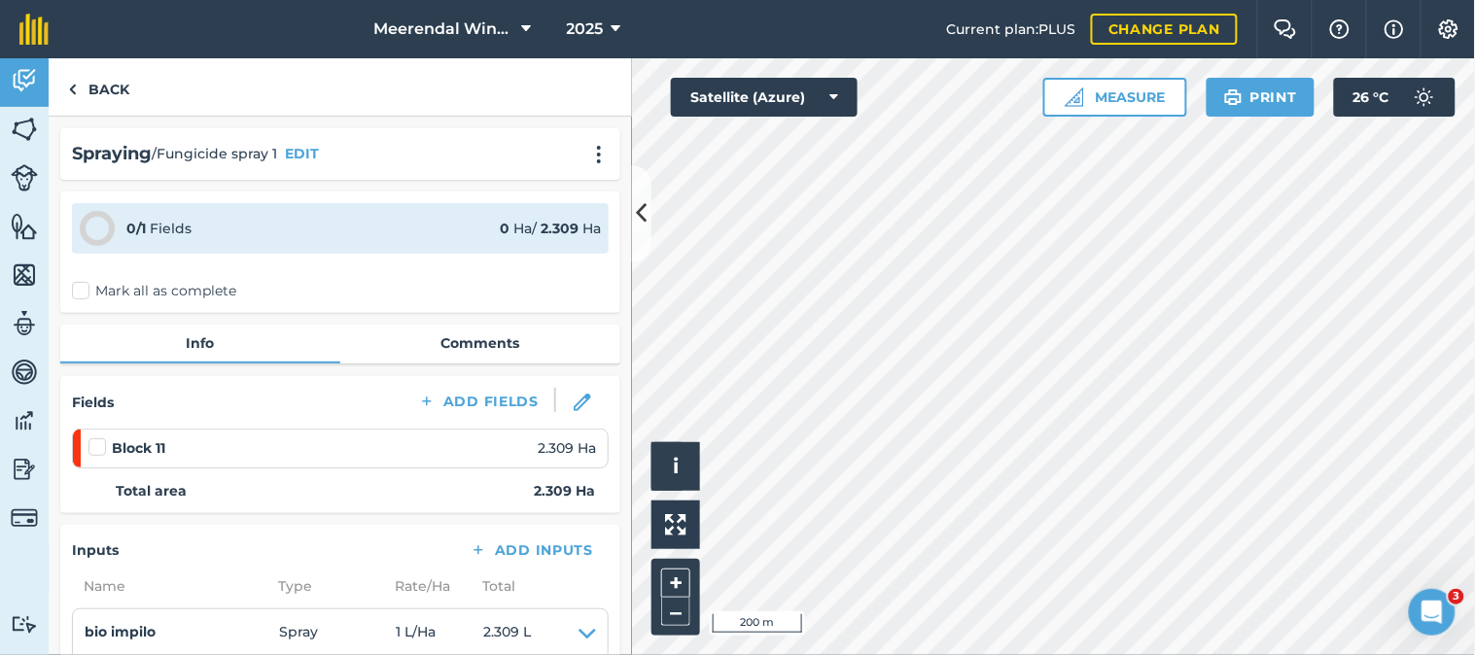
click at [98, 438] on label at bounding box center [99, 438] width 23 height 0
click at [98, 444] on input "checkbox" at bounding box center [94, 444] width 13 height 13
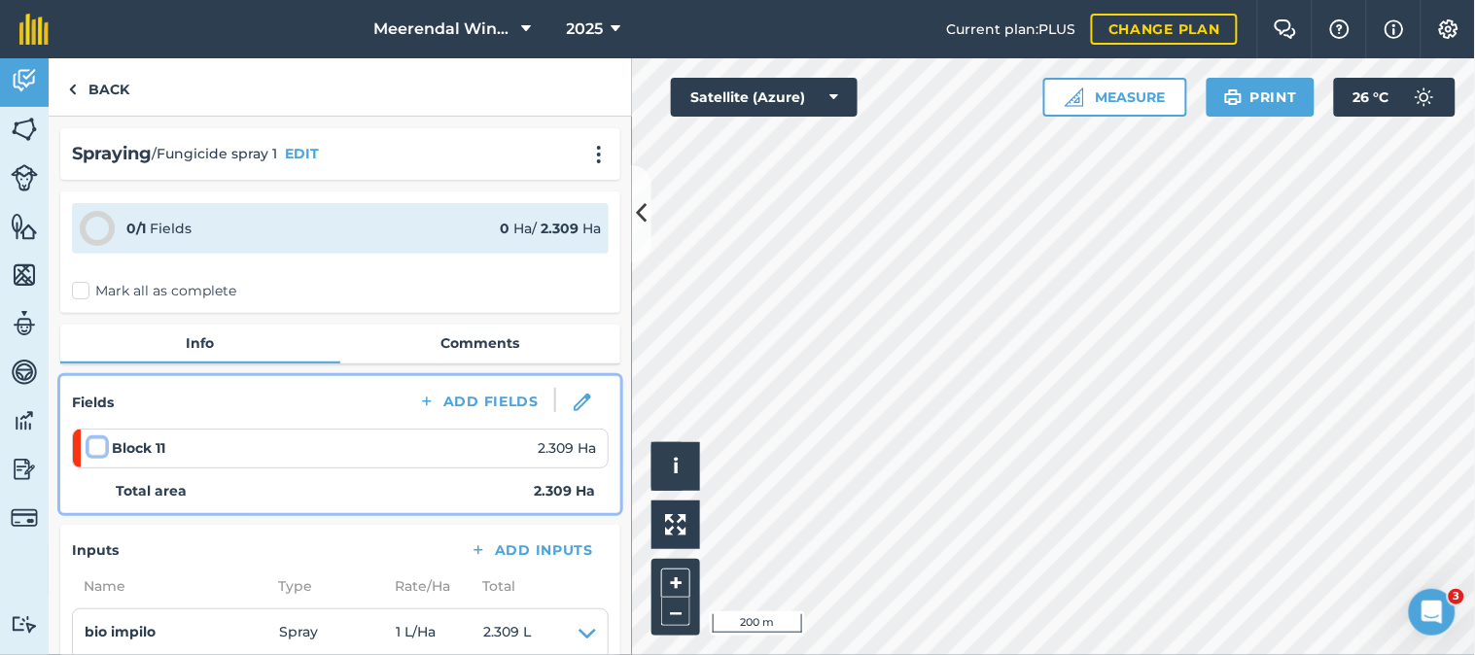
checkbox input "false"
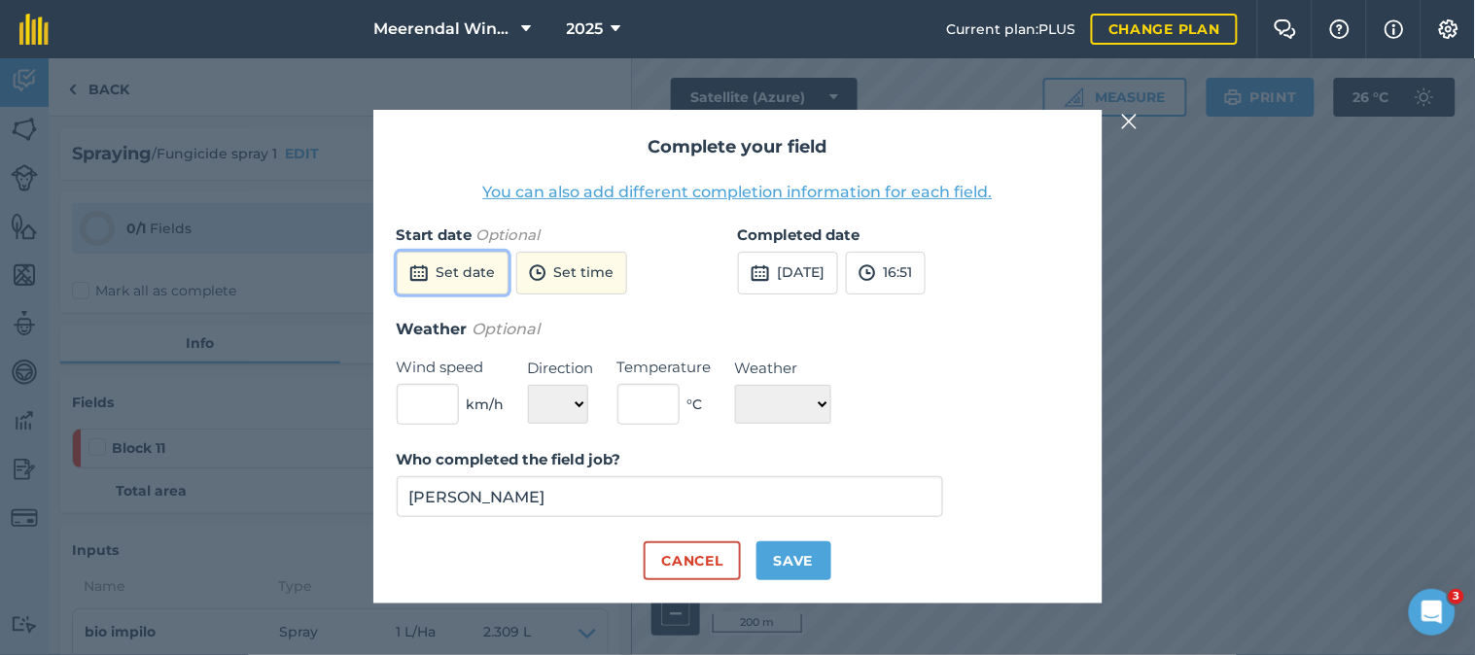
click at [462, 265] on button "Set date" at bounding box center [453, 273] width 112 height 43
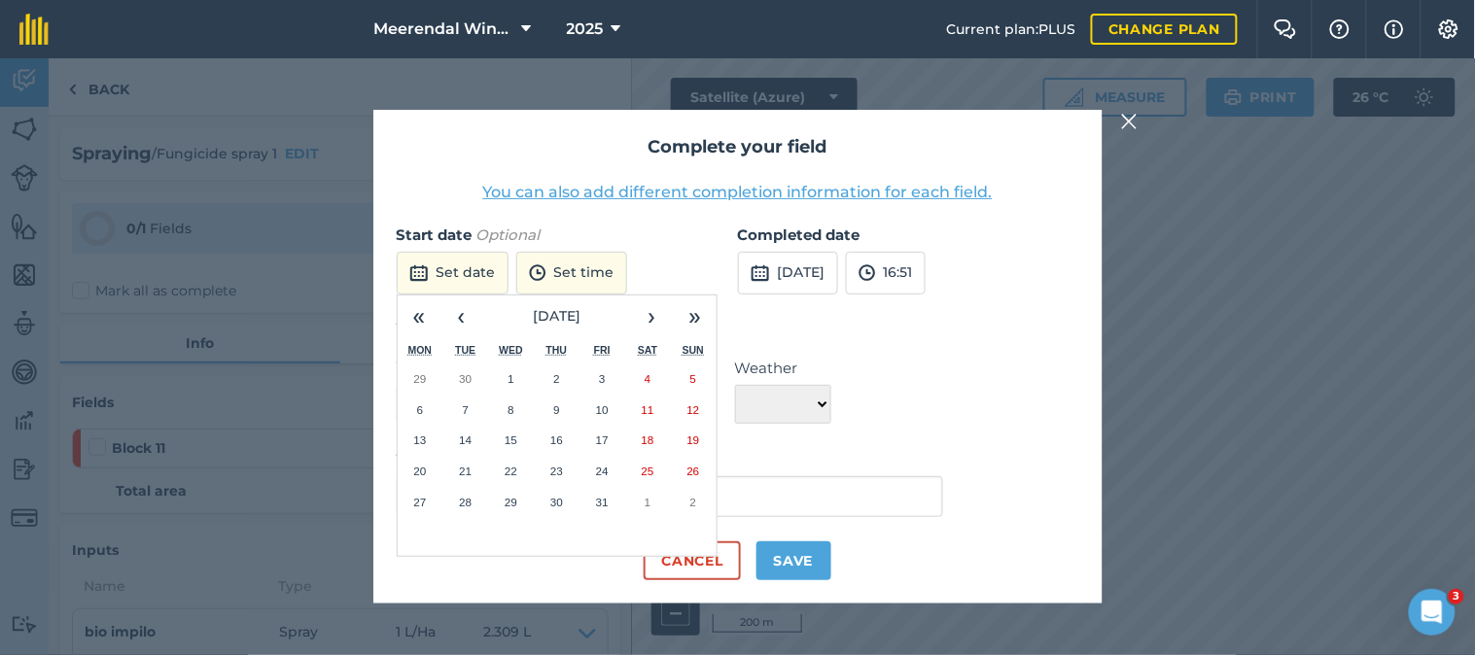
click at [603, 375] on abbr "3" at bounding box center [602, 378] width 6 height 13
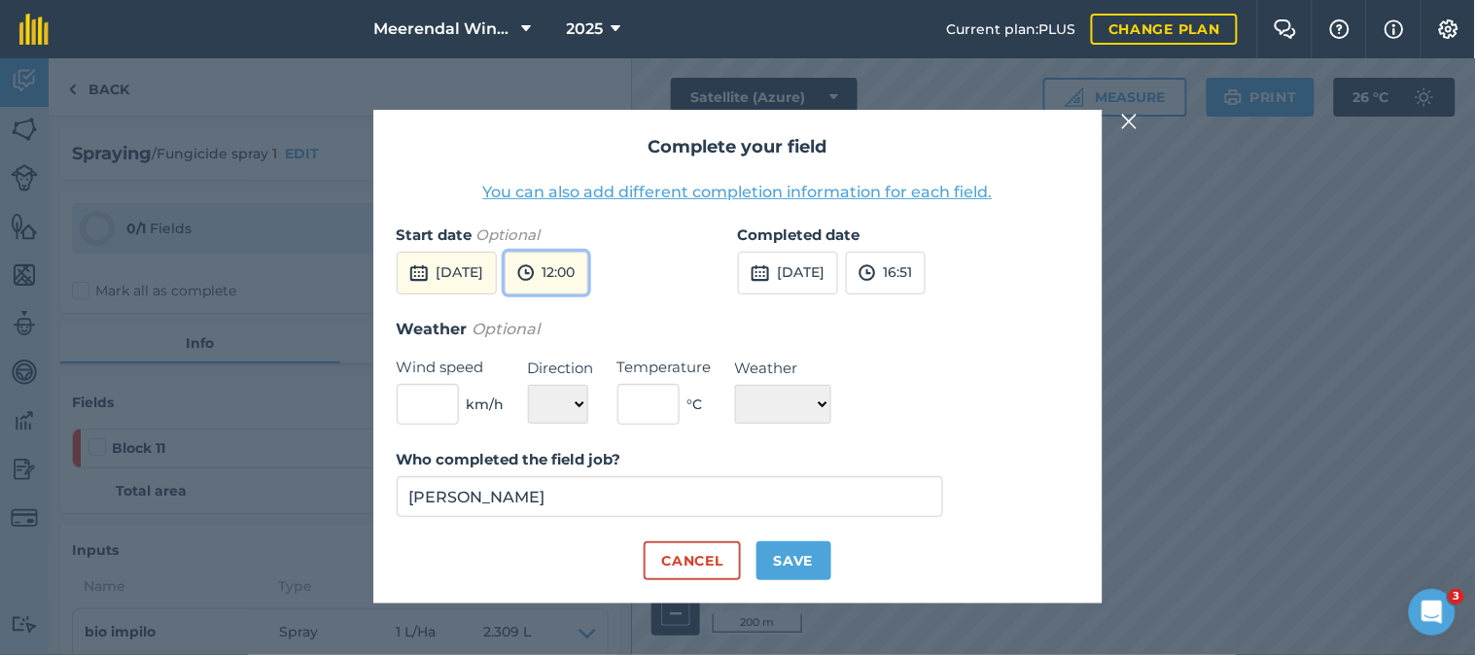
click at [586, 264] on button "12:00" at bounding box center [547, 273] width 84 height 43
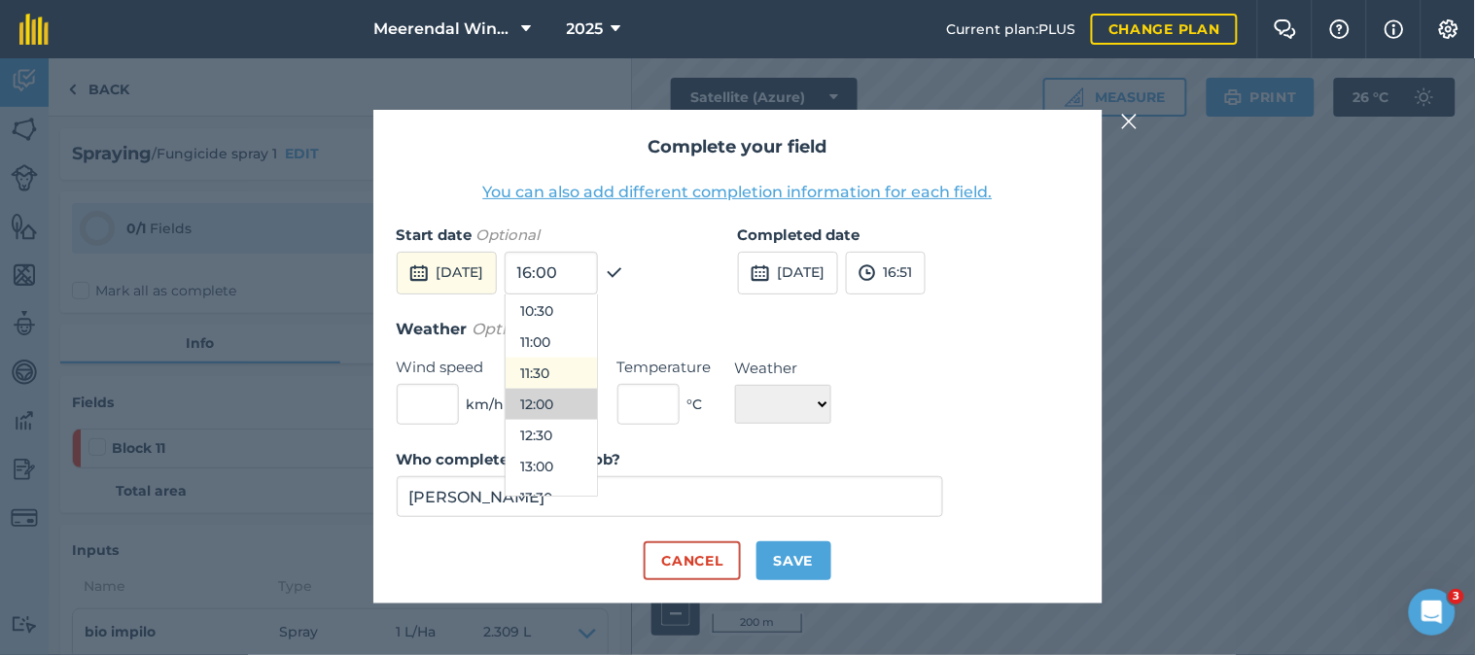
scroll to position [761, 0]
click at [587, 385] on button "13:30" at bounding box center [551, 389] width 91 height 31
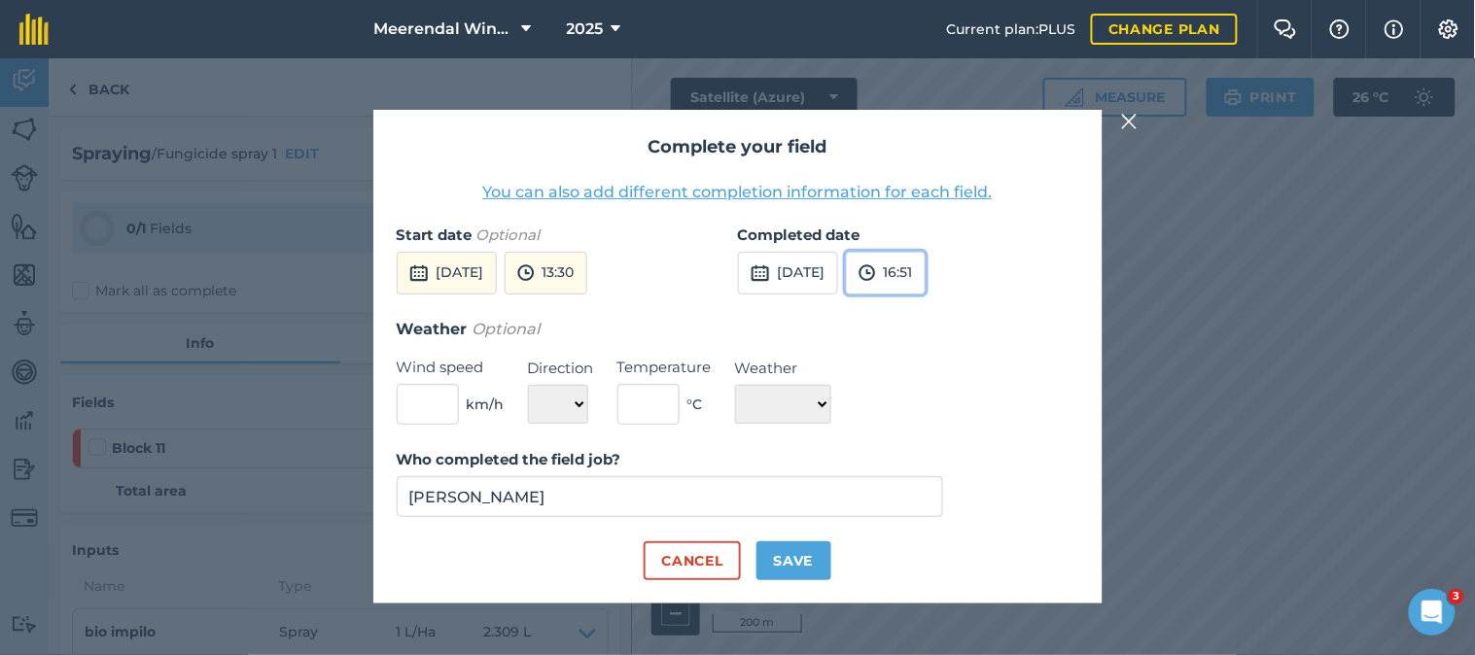
click at [920, 275] on button "16:51" at bounding box center [886, 273] width 80 height 43
click at [925, 345] on button "14:30" at bounding box center [892, 356] width 91 height 31
click at [783, 557] on button "Save" at bounding box center [794, 561] width 75 height 39
checkbox input "true"
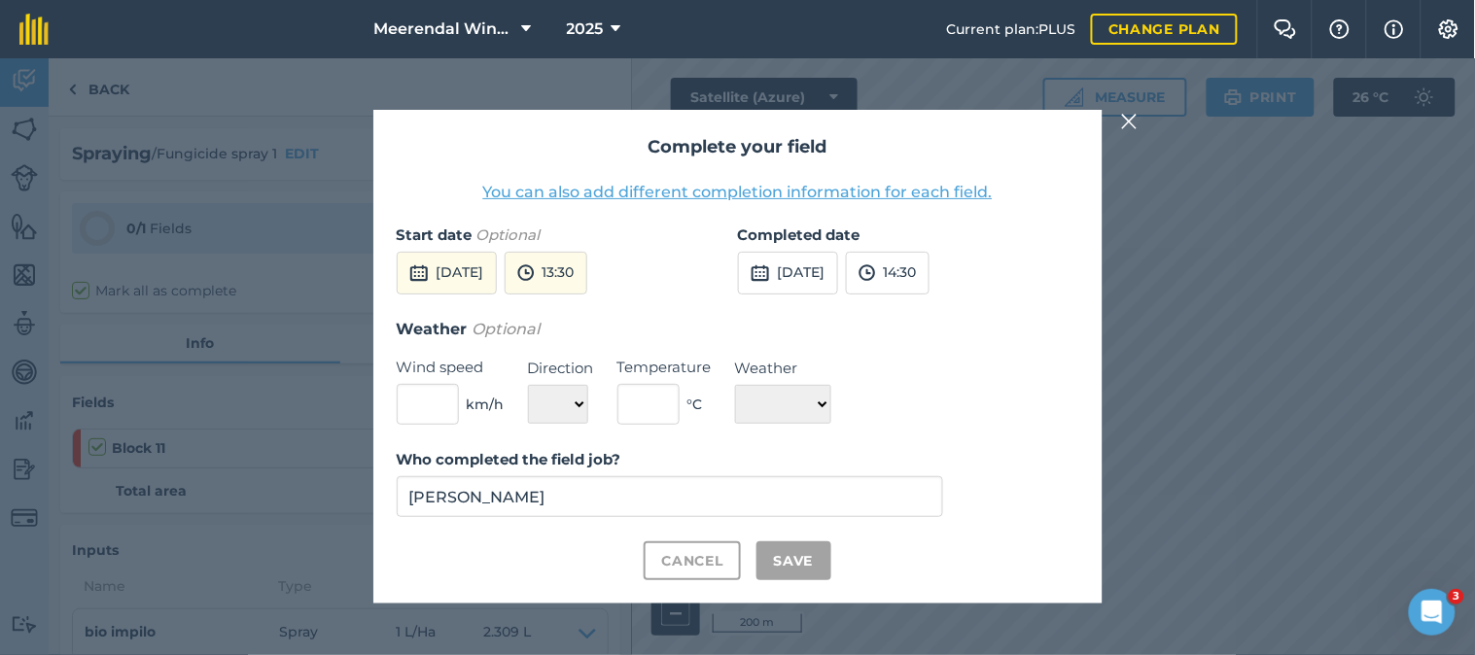
checkbox input "true"
